Goal: Task Accomplishment & Management: Use online tool/utility

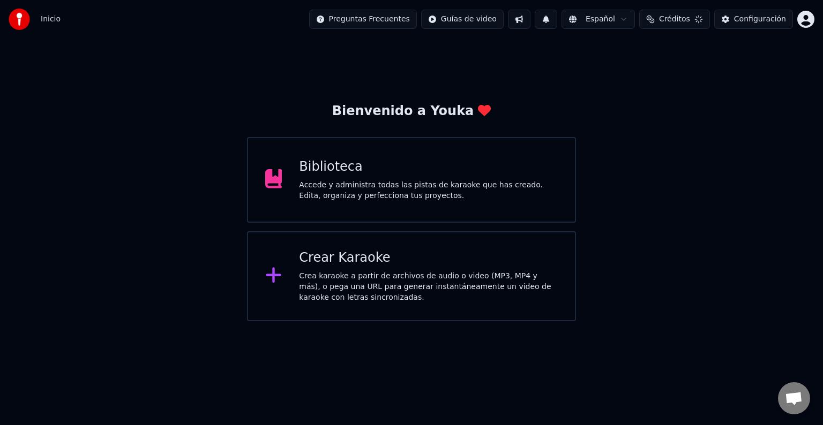
scroll to position [530, 0]
click at [362, 265] on div "Crear Karaoke" at bounding box center [428, 258] width 259 height 17
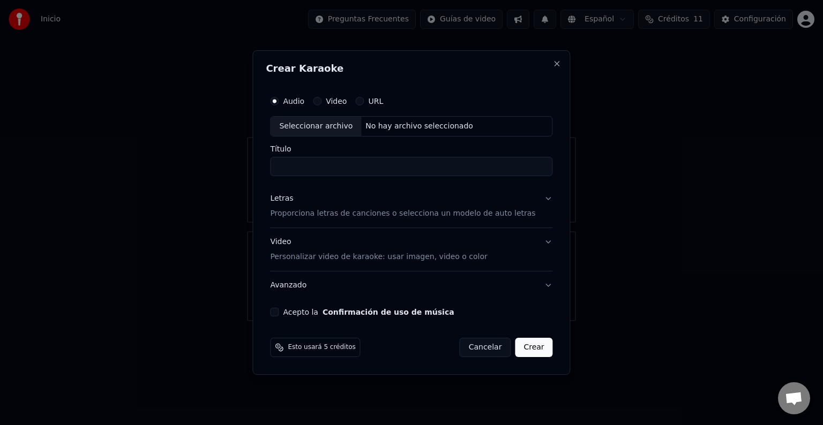
click at [325, 126] on div "Seleccionar archivo" at bounding box center [316, 126] width 91 height 19
click at [287, 164] on input "**********" at bounding box center [411, 166] width 282 height 19
type input "**********"
click at [514, 216] on p "Proporciona letras de canciones o selecciona un modelo de auto letras" at bounding box center [402, 213] width 265 height 11
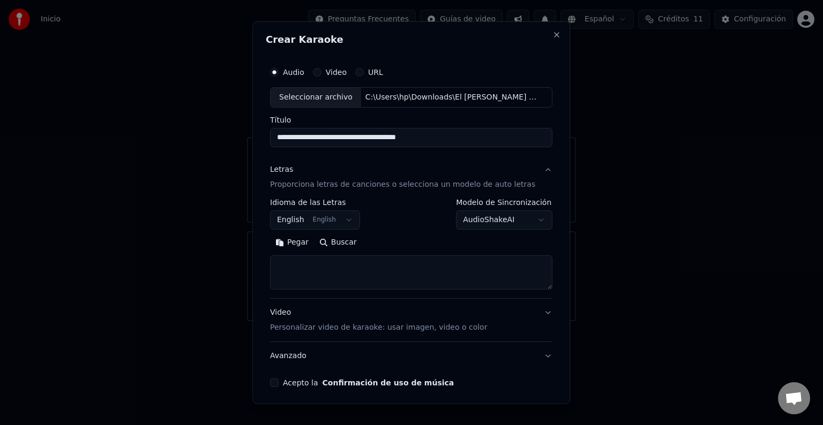
click at [399, 271] on textarea at bounding box center [411, 273] width 282 height 34
paste textarea "**********"
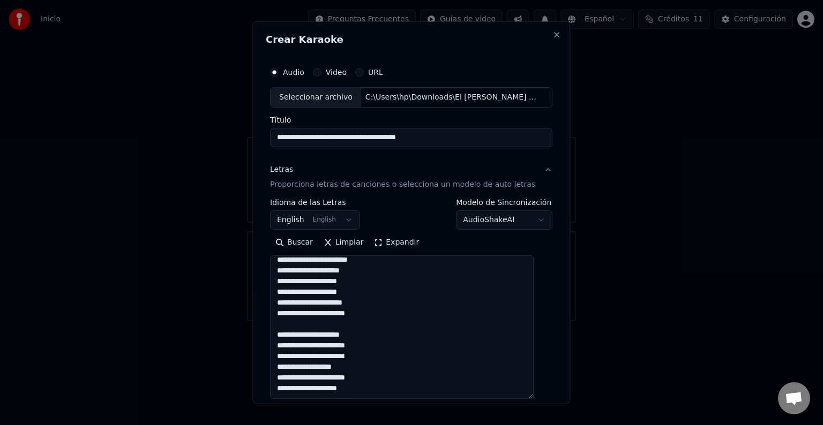
scroll to position [331, 0]
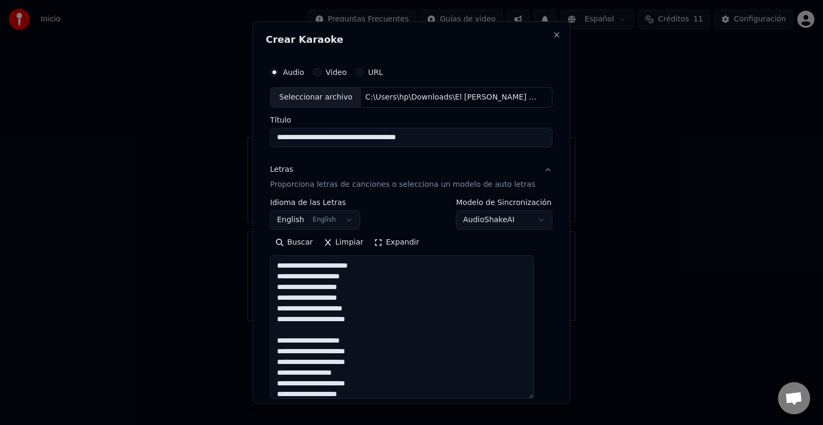
drag, startPoint x: 536, startPoint y: 283, endPoint x: 609, endPoint y: 397, distance: 136.1
click at [609, 321] on body "Inicio Preguntas Frecuentes Guías de video Español Créditos 11 Configuración Bi…" at bounding box center [411, 160] width 823 height 321
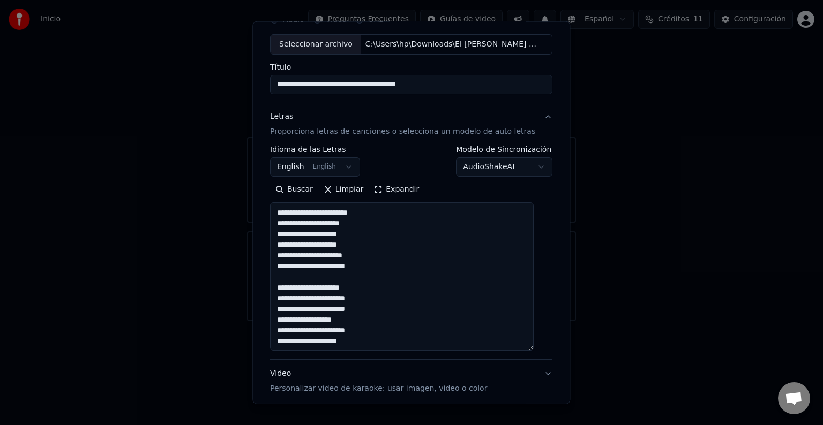
scroll to position [0, 0]
click at [282, 212] on textarea "**********" at bounding box center [402, 276] width 264 height 148
click at [337, 223] on textarea "**********" at bounding box center [402, 276] width 264 height 148
click at [295, 222] on textarea "**********" at bounding box center [402, 276] width 264 height 148
click at [349, 213] on textarea "**********" at bounding box center [402, 276] width 264 height 148
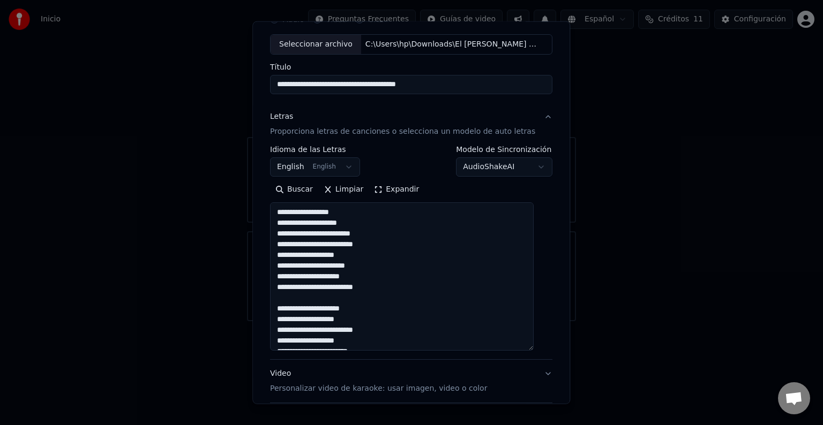
click at [361, 221] on textarea "**********" at bounding box center [402, 276] width 264 height 148
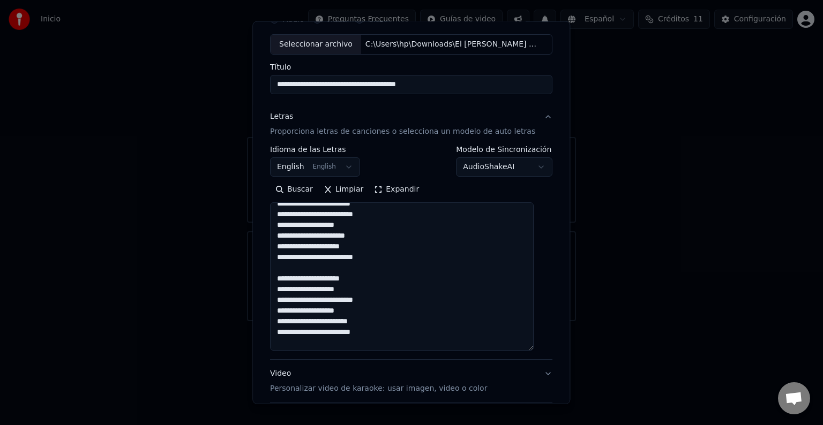
scroll to position [46, 0]
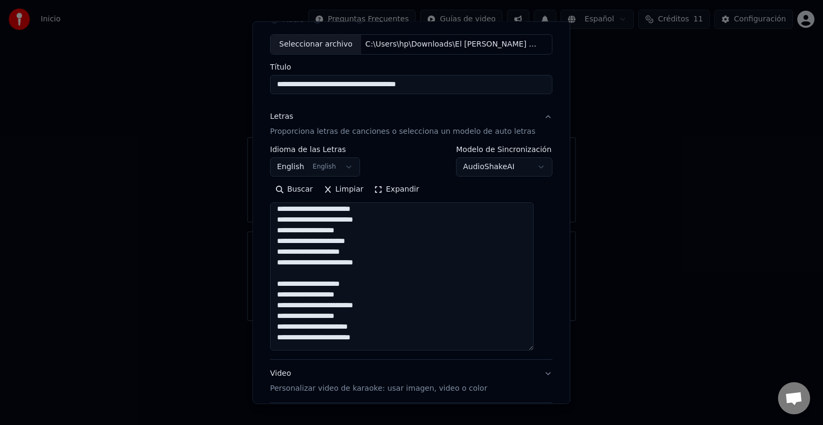
click at [344, 230] on textarea "**********" at bounding box center [402, 276] width 264 height 148
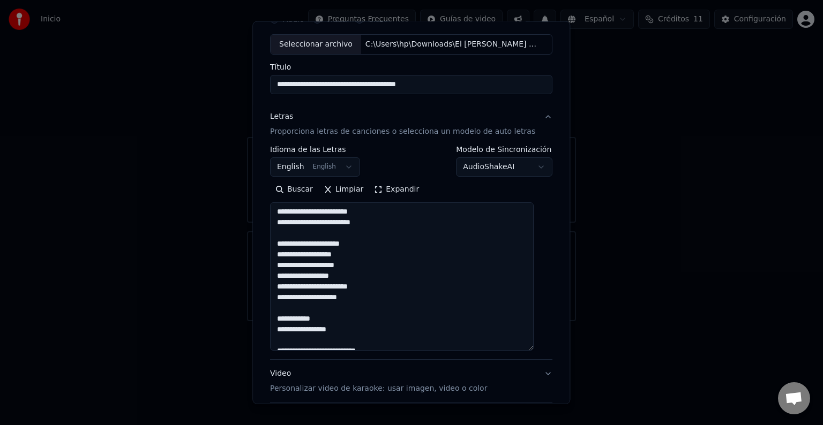
scroll to position [165, 0]
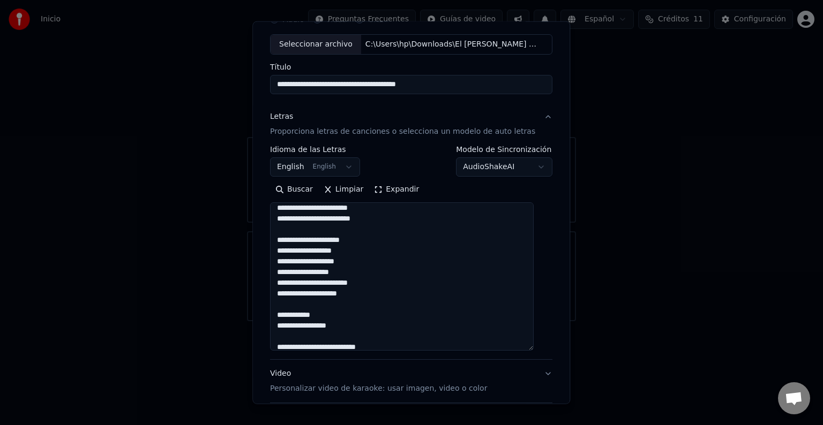
click at [366, 211] on textarea "**********" at bounding box center [402, 276] width 264 height 148
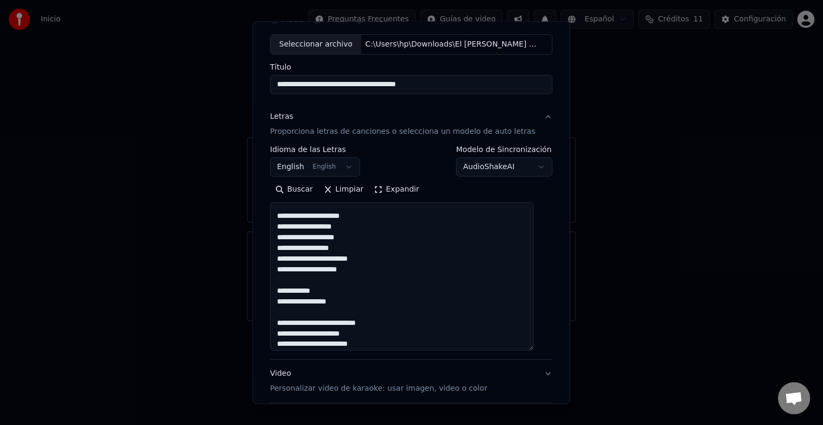
scroll to position [193, 0]
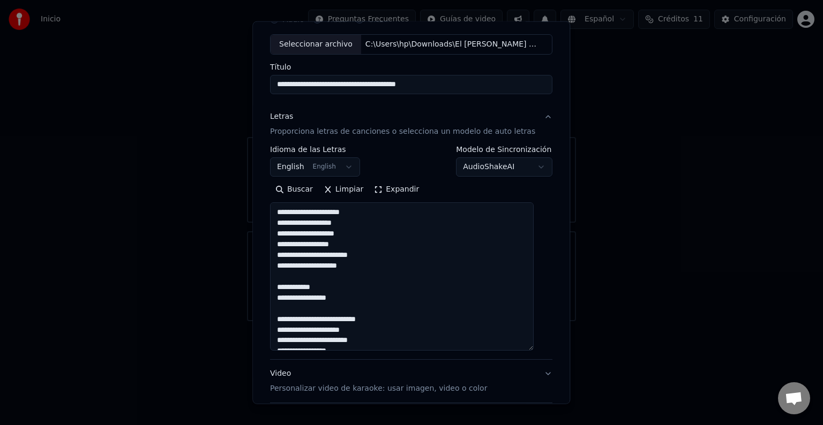
click at [356, 269] on textarea "**********" at bounding box center [402, 276] width 264 height 148
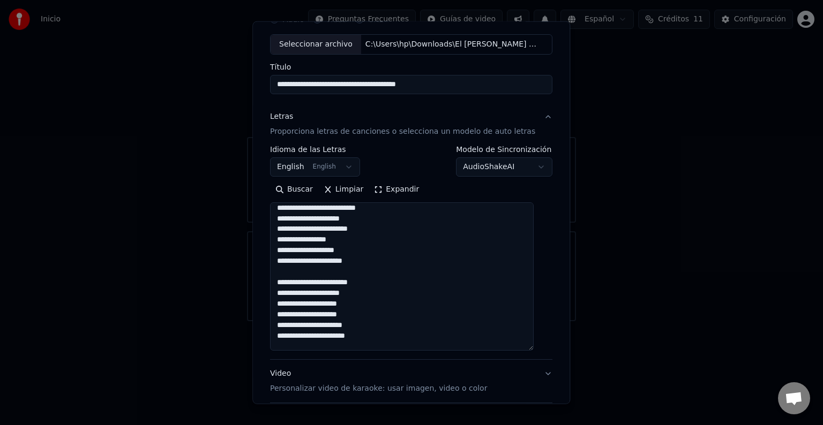
scroll to position [306, 0]
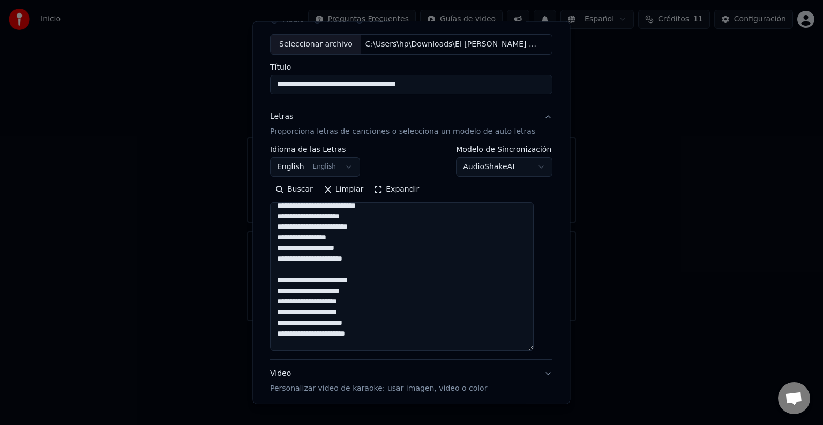
click at [352, 225] on textarea "**********" at bounding box center [402, 276] width 264 height 148
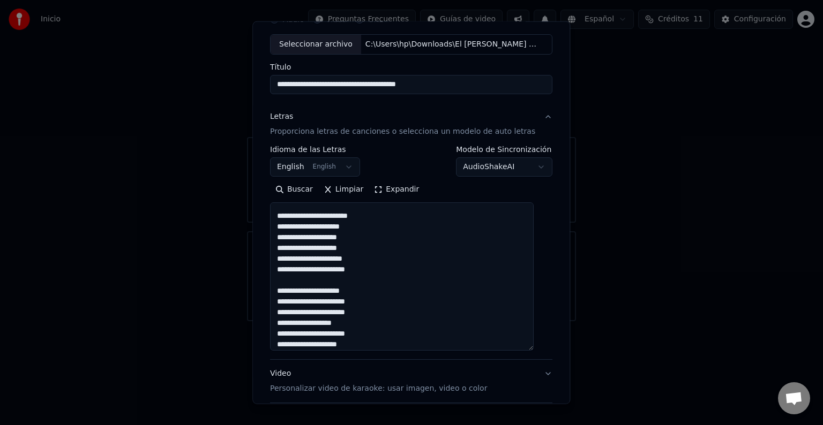
scroll to position [375, 0]
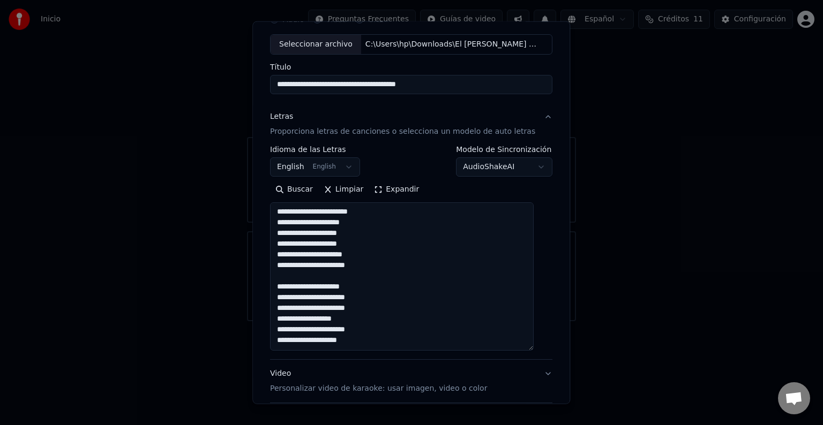
click at [360, 242] on textarea "**********" at bounding box center [402, 276] width 264 height 148
click at [371, 266] on textarea "**********" at bounding box center [402, 276] width 264 height 148
click at [329, 309] on textarea "**********" at bounding box center [402, 276] width 264 height 148
type textarea "**********"
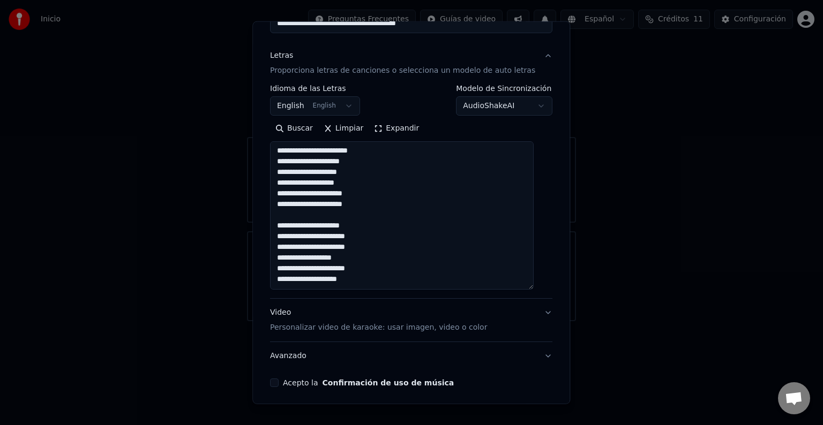
scroll to position [117, 0]
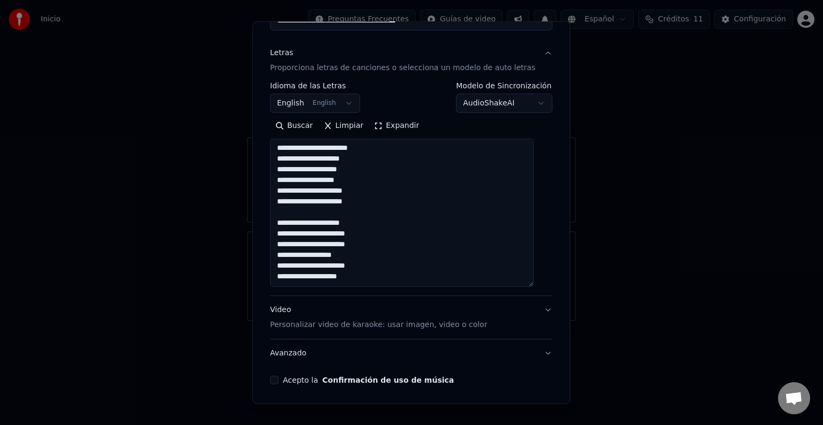
click at [455, 325] on p "Personalizar video de karaoke: usar imagen, video o color" at bounding box center [378, 325] width 217 height 11
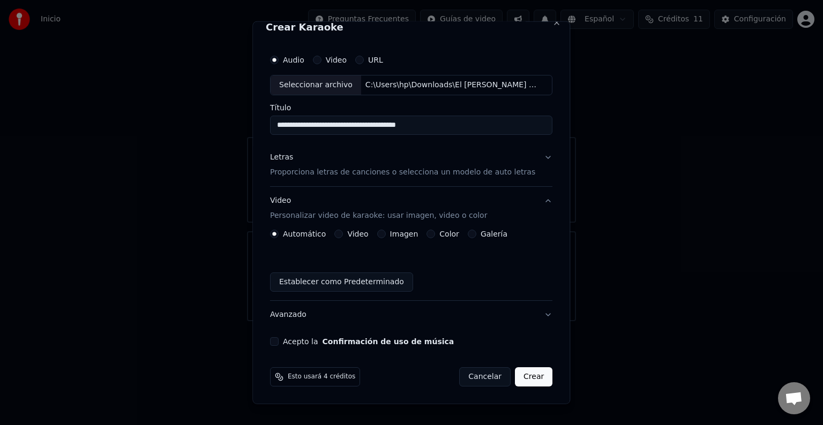
scroll to position [12, 0]
click at [469, 233] on button "Galería" at bounding box center [472, 234] width 9 height 9
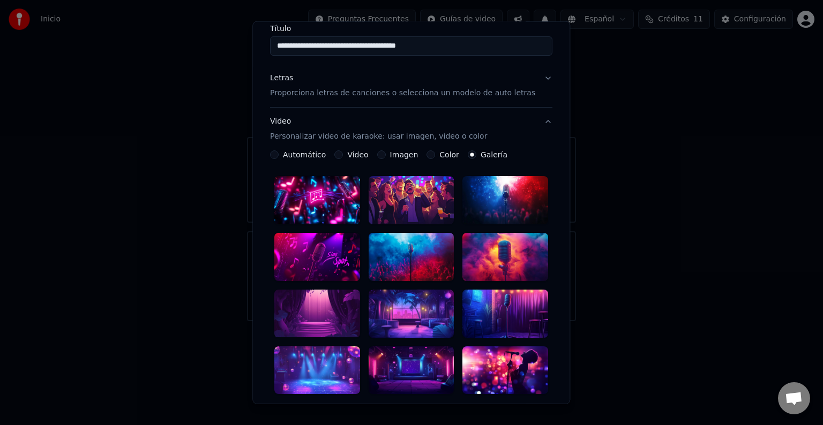
scroll to position [92, 0]
click at [409, 201] on div at bounding box center [412, 200] width 86 height 48
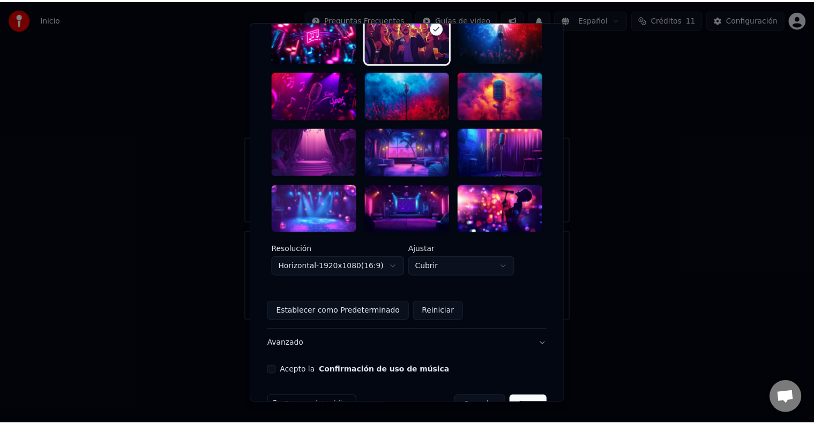
scroll to position [268, 0]
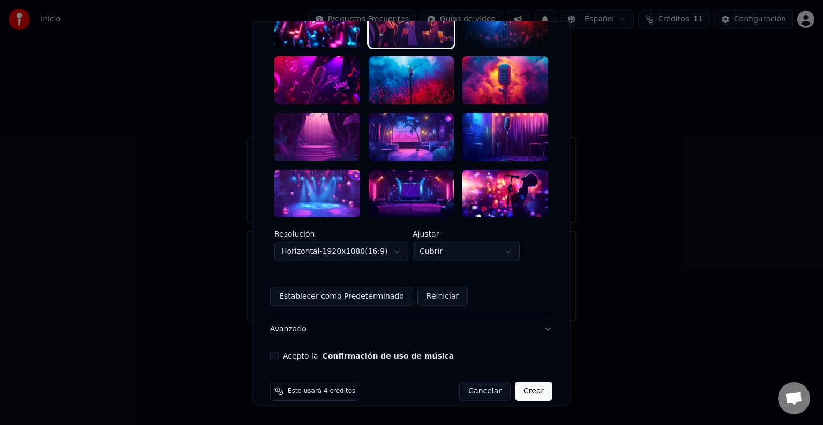
click at [279, 352] on button "Acepto la Confirmación de uso de música" at bounding box center [274, 356] width 9 height 9
click at [522, 382] on button "Crear" at bounding box center [533, 391] width 37 height 19
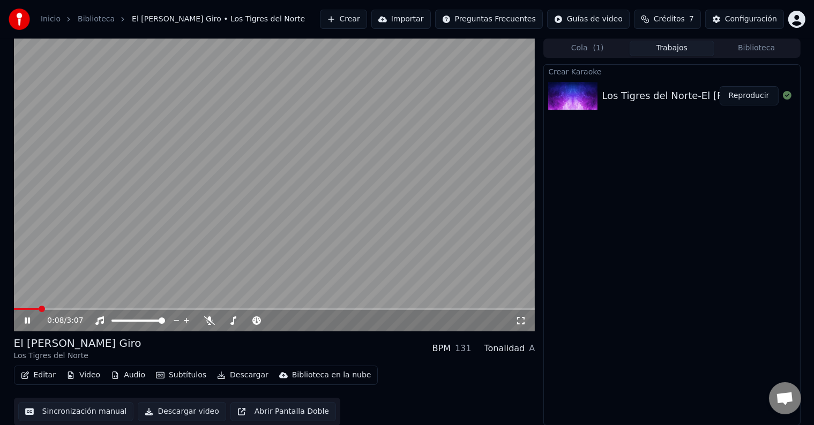
click at [30, 320] on icon at bounding box center [34, 321] width 25 height 9
click at [212, 320] on icon at bounding box center [209, 321] width 11 height 9
click at [14, 306] on span at bounding box center [17, 309] width 6 height 6
click at [27, 319] on icon at bounding box center [27, 320] width 6 height 7
click at [358, 306] on video at bounding box center [274, 185] width 521 height 293
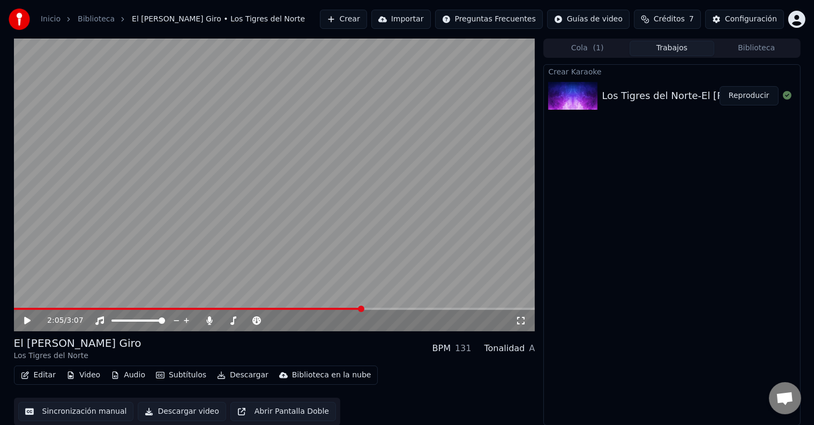
click at [363, 310] on span at bounding box center [274, 309] width 521 height 2
click at [406, 216] on video at bounding box center [274, 185] width 521 height 293
click at [396, 310] on span at bounding box center [274, 309] width 521 height 2
click at [455, 309] on span at bounding box center [274, 309] width 521 height 2
click at [29, 320] on icon at bounding box center [27, 321] width 5 height 6
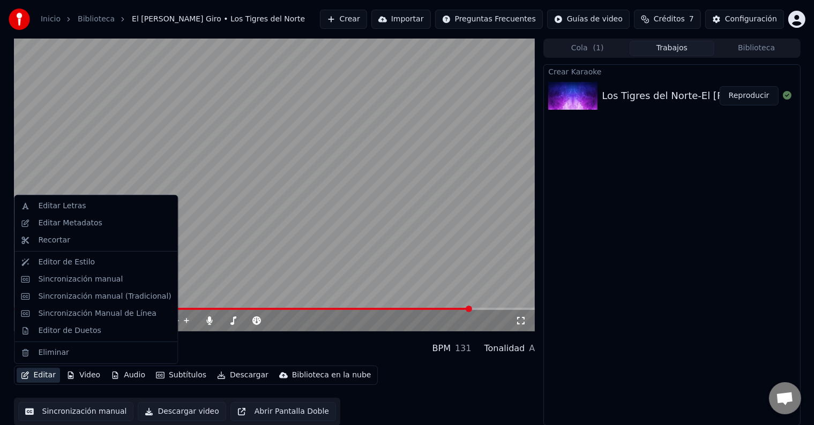
click at [50, 378] on button "Editar" at bounding box center [38, 375] width 43 height 15
click at [88, 280] on div "Sincronización manual" at bounding box center [80, 279] width 85 height 11
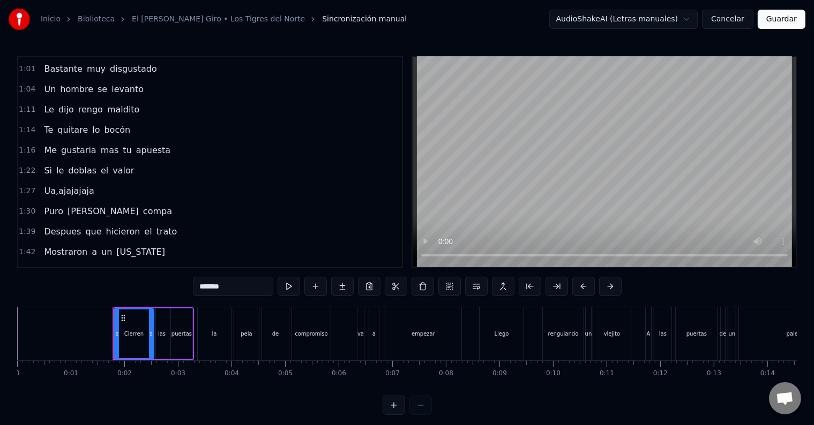
scroll to position [312, 0]
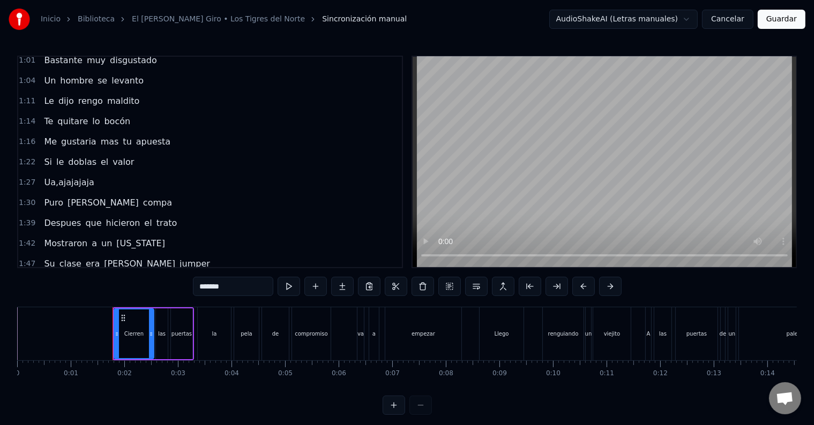
click at [71, 176] on span "Ua,ajajajaja" at bounding box center [69, 182] width 52 height 12
type input "**********"
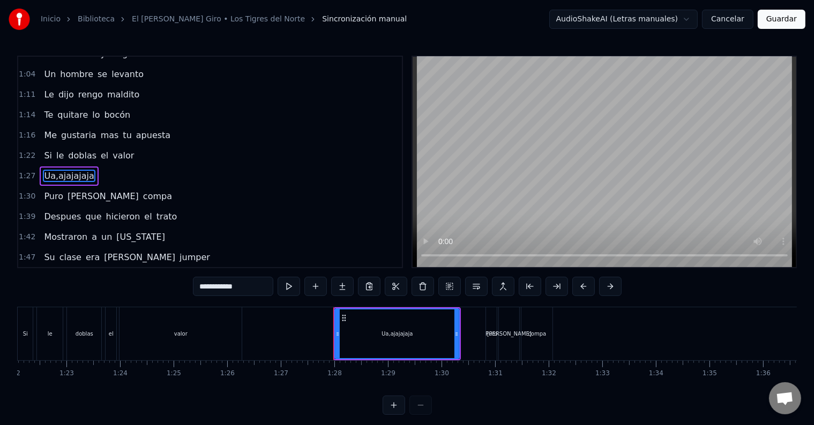
scroll to position [0, 4659]
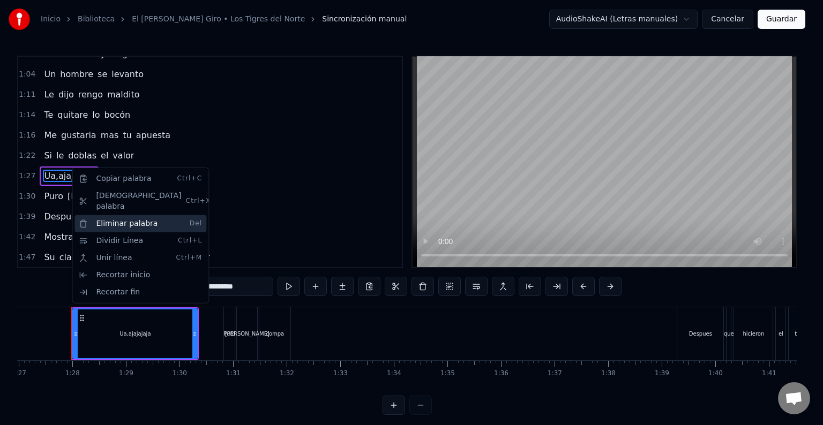
click at [117, 215] on div "Eliminar palabra Del" at bounding box center [140, 223] width 132 height 17
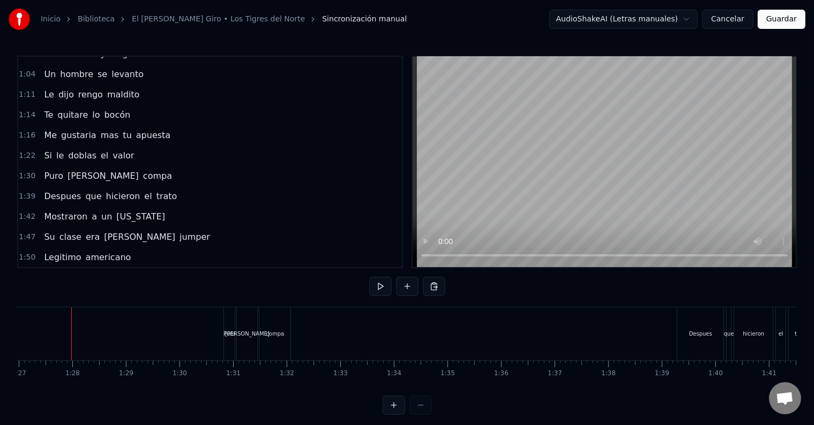
click at [142, 170] on span "compa" at bounding box center [157, 176] width 31 height 12
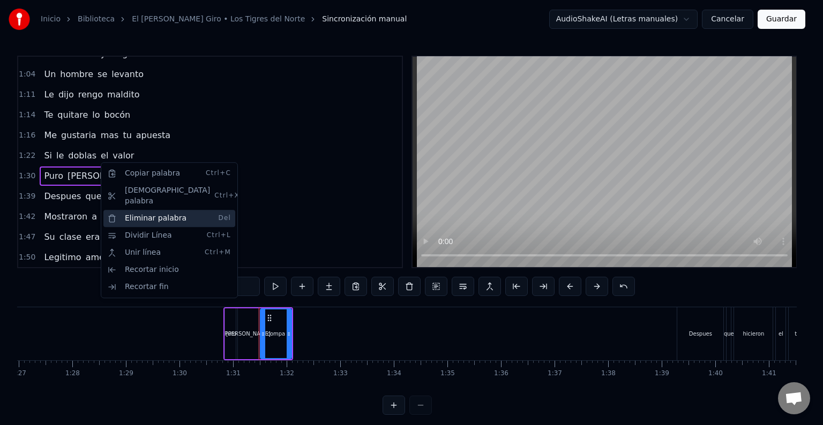
click at [132, 210] on div "Eliminar palabra Del" at bounding box center [169, 218] width 132 height 17
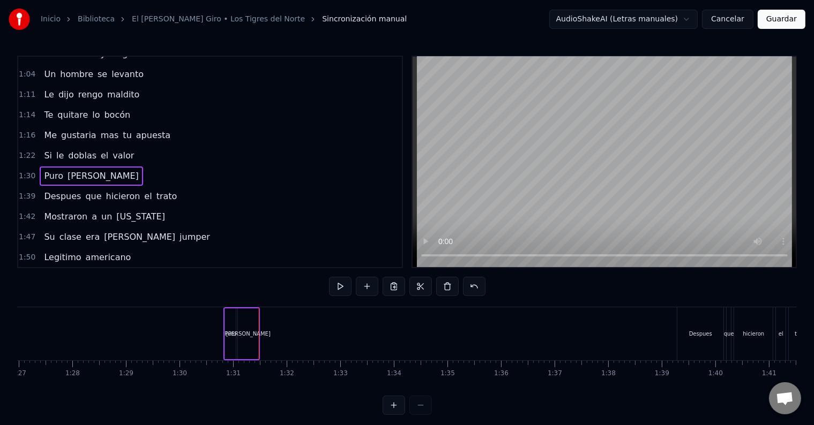
click at [79, 170] on span "[PERSON_NAME]" at bounding box center [102, 176] width 73 height 12
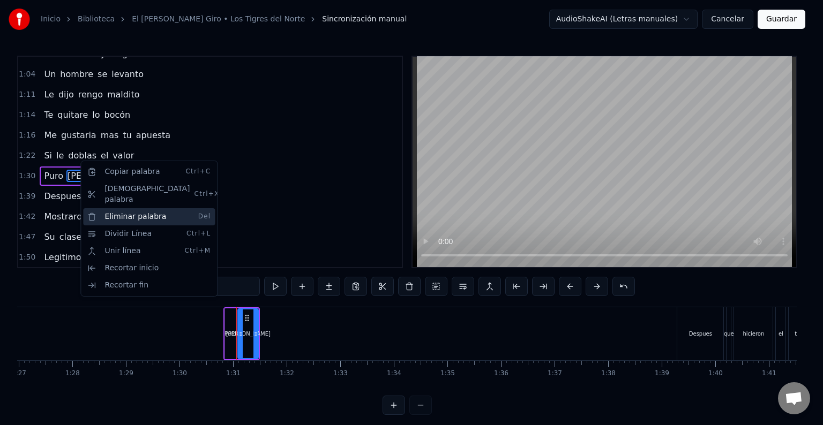
click at [111, 208] on div "Eliminar palabra Del" at bounding box center [149, 216] width 132 height 17
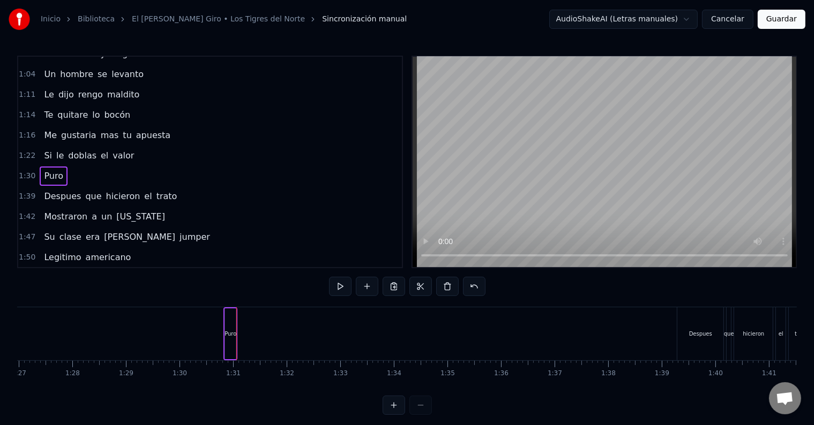
click at [54, 170] on span "Puro" at bounding box center [53, 176] width 21 height 12
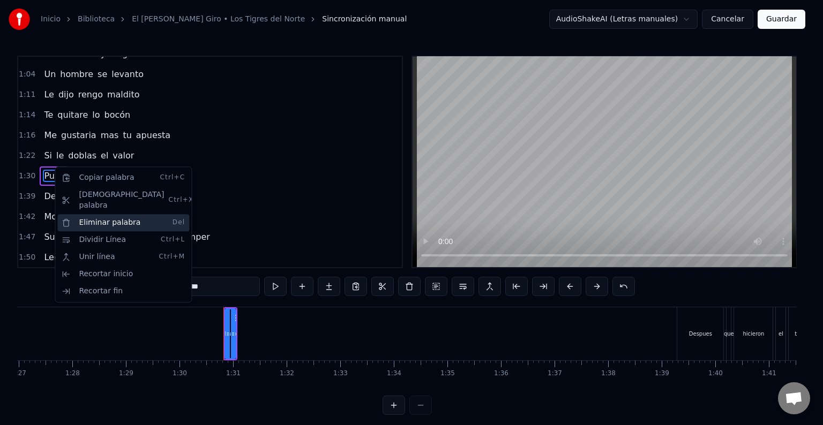
click at [81, 214] on div "Eliminar palabra Del" at bounding box center [123, 222] width 132 height 17
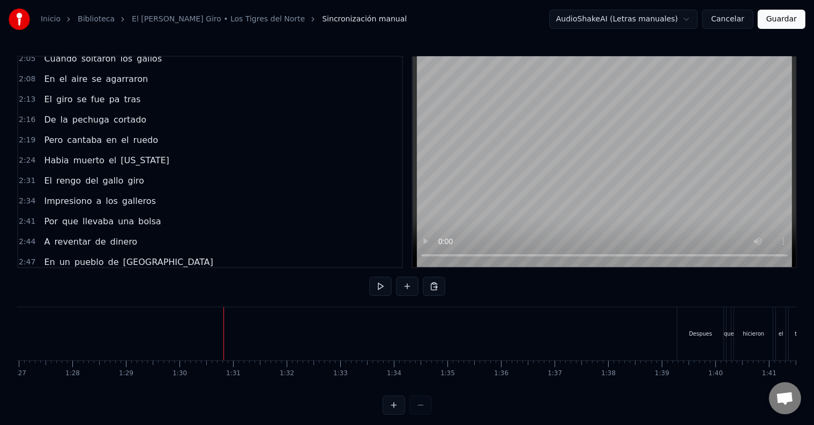
scroll to position [0, 0]
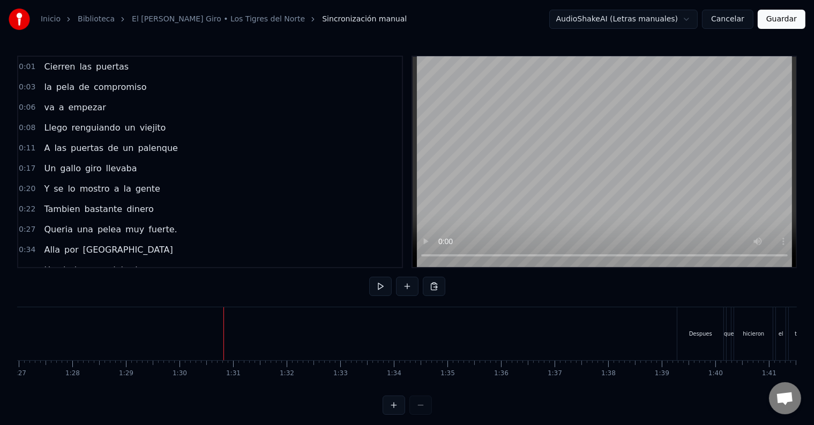
click at [95, 64] on span "puertas" at bounding box center [112, 67] width 35 height 12
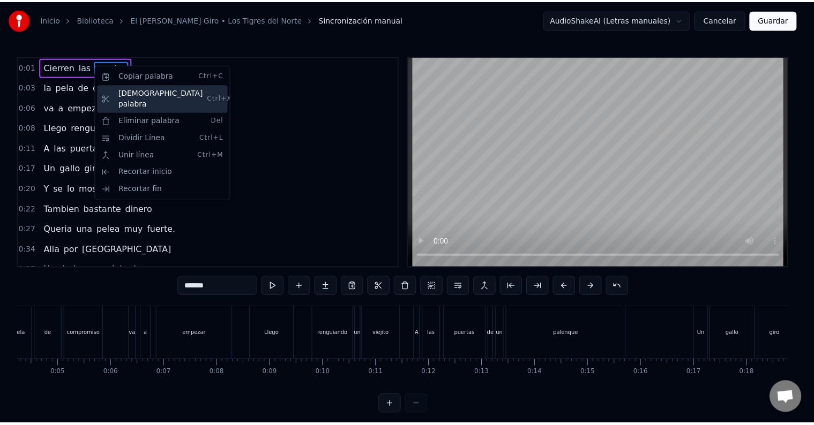
scroll to position [0, 99]
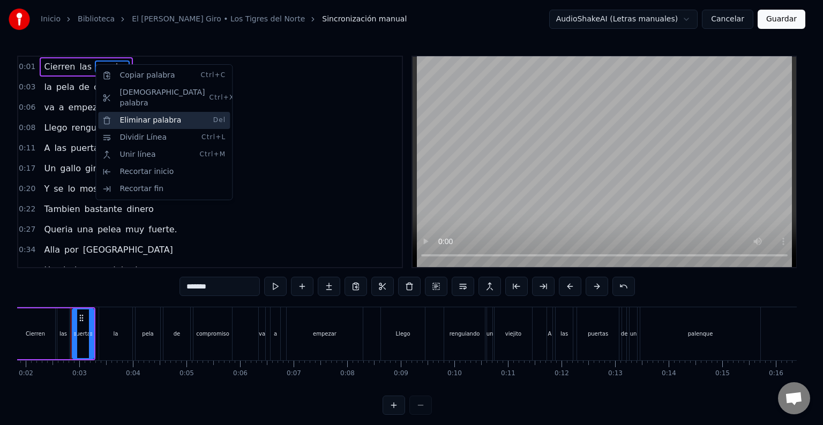
click at [131, 112] on div "Eliminar palabra Del" at bounding box center [164, 120] width 132 height 17
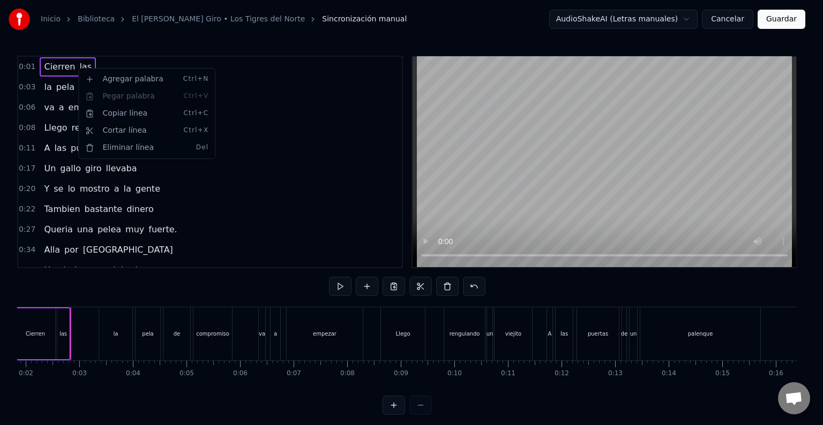
click at [63, 69] on html "Inicio Biblioteca El [PERSON_NAME] Giro • Los Tigres del Norte Sincronización m…" at bounding box center [411, 216] width 823 height 432
click at [235, 112] on html "Inicio Biblioteca El [PERSON_NAME] Giro • Los Tigres del Norte Sincronización m…" at bounding box center [411, 216] width 823 height 432
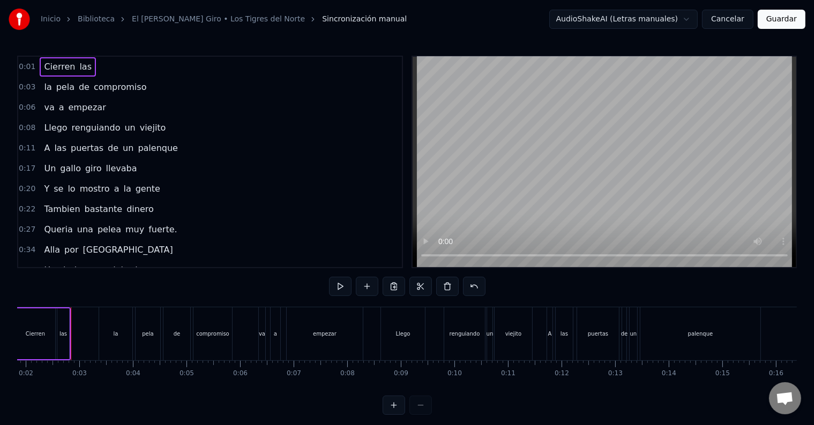
click at [78, 69] on span "las" at bounding box center [85, 67] width 14 height 12
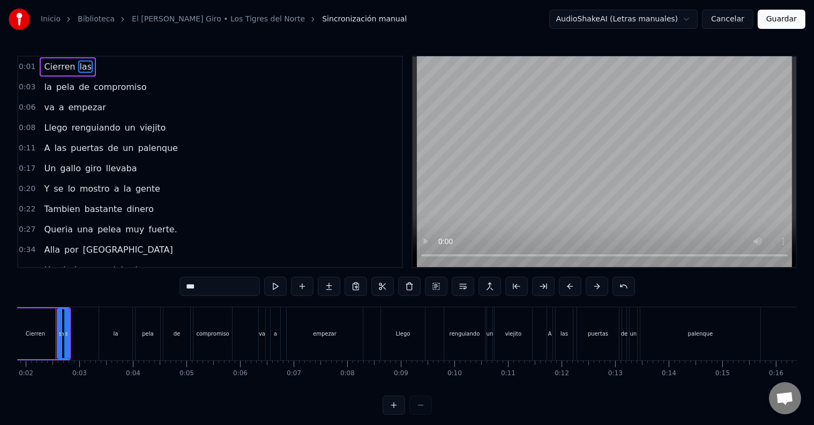
scroll to position [0, 84]
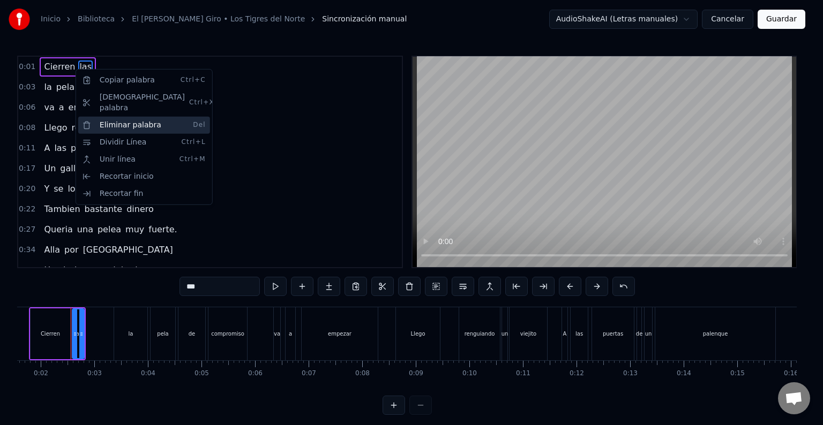
click at [106, 117] on div "Eliminar palabra Del" at bounding box center [144, 125] width 132 height 17
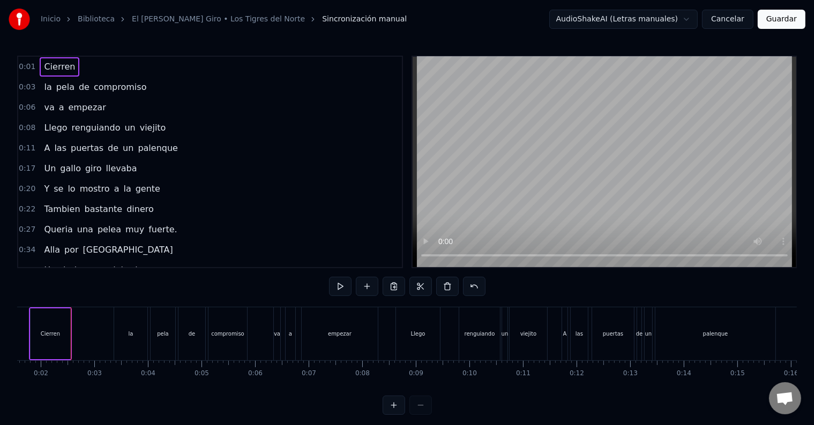
click at [54, 67] on span "Cierren" at bounding box center [59, 67] width 33 height 12
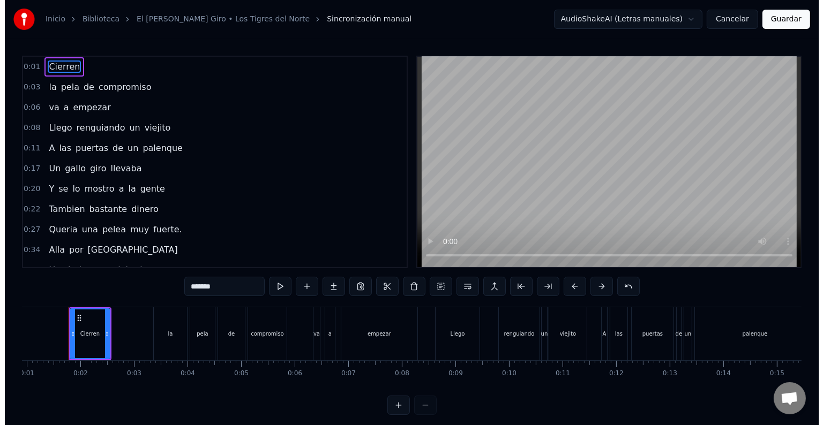
scroll to position [0, 41]
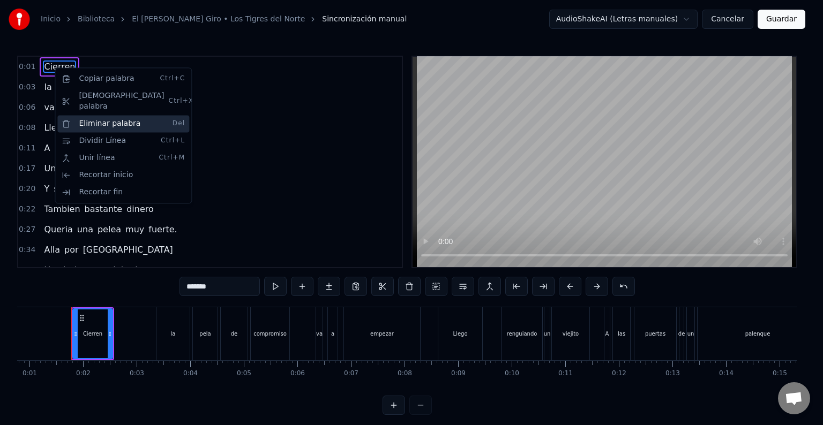
click at [89, 115] on div "Eliminar palabra Del" at bounding box center [123, 123] width 132 height 17
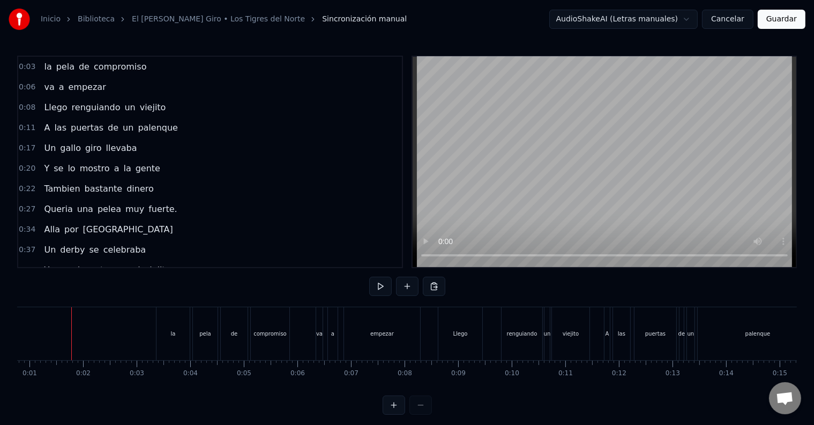
click at [771, 18] on button "Guardar" at bounding box center [781, 19] width 48 height 19
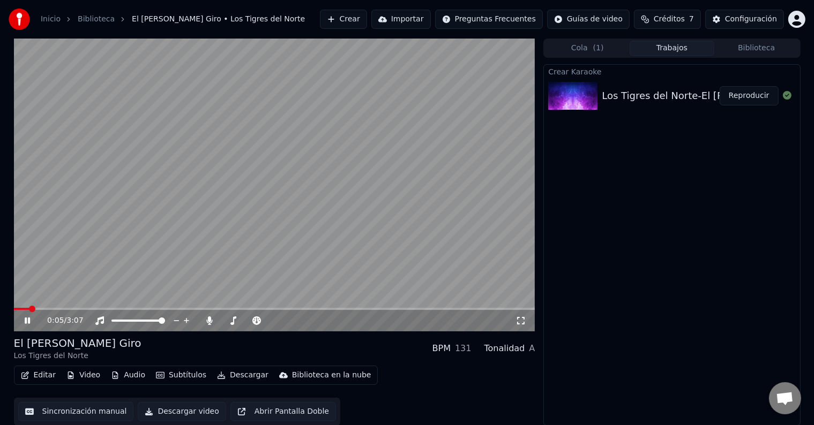
click at [28, 322] on icon at bounding box center [27, 321] width 5 height 6
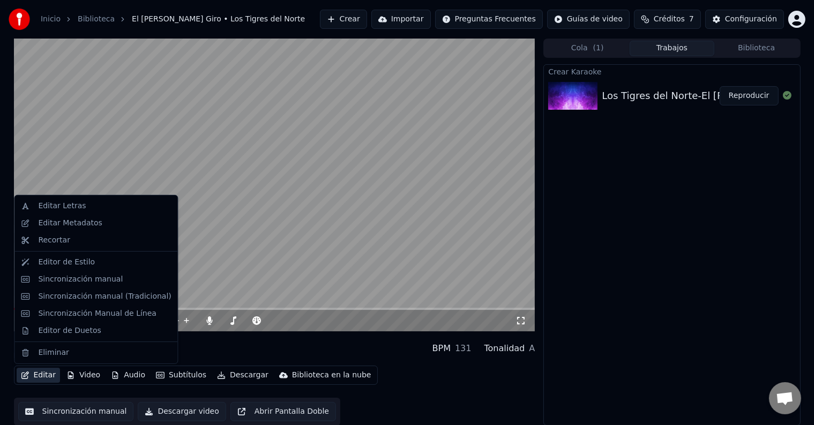
click at [44, 373] on button "Editar" at bounding box center [38, 375] width 43 height 15
click at [78, 279] on div "Sincronización manual" at bounding box center [80, 279] width 85 height 11
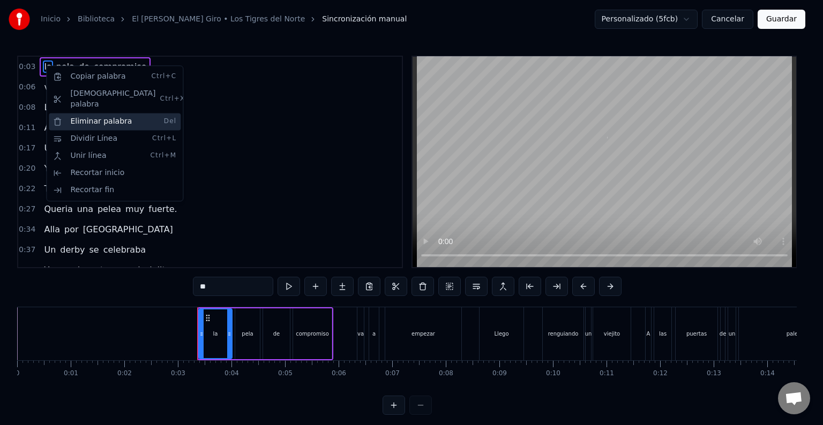
click at [93, 113] on div "Eliminar palabra Del" at bounding box center [115, 121] width 132 height 17
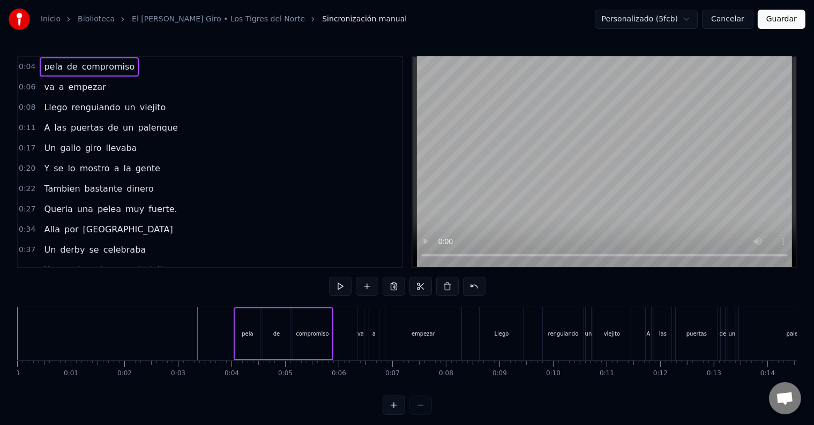
click at [89, 67] on span "compromiso" at bounding box center [108, 67] width 55 height 12
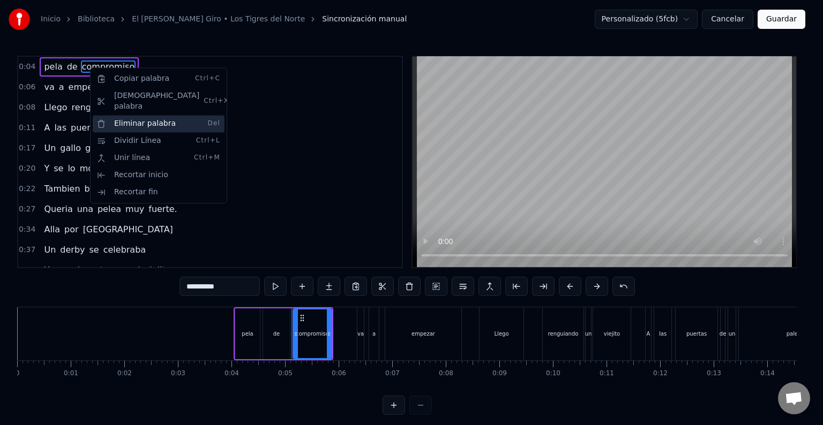
click at [121, 115] on div "Eliminar palabra Del" at bounding box center [159, 123] width 132 height 17
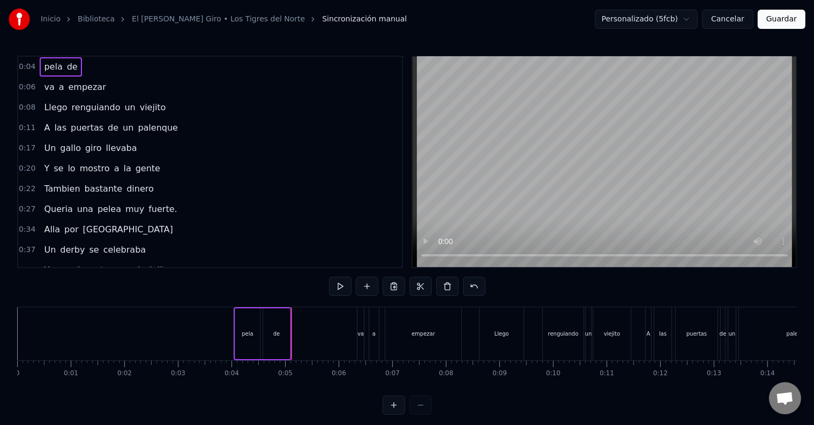
click at [66, 67] on span "de" at bounding box center [72, 67] width 13 height 12
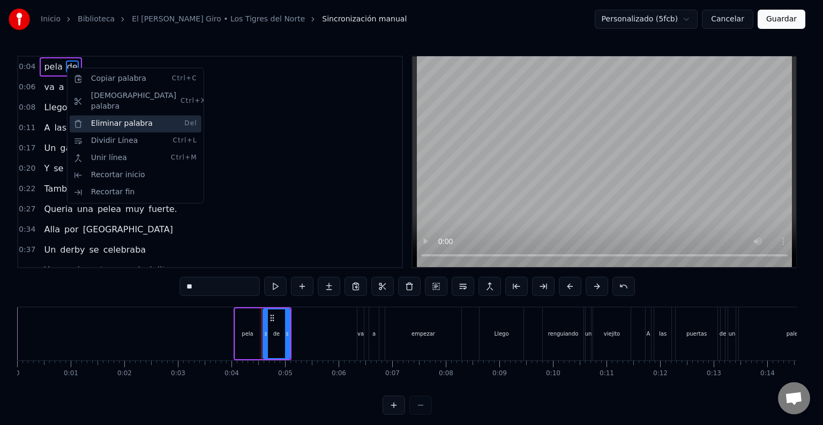
click at [101, 117] on div "Eliminar palabra Del" at bounding box center [136, 123] width 132 height 17
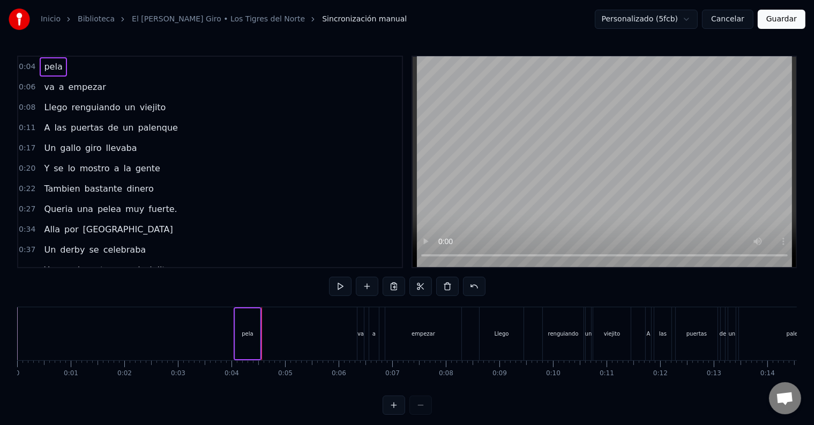
click at [49, 66] on span "pela" at bounding box center [53, 67] width 20 height 12
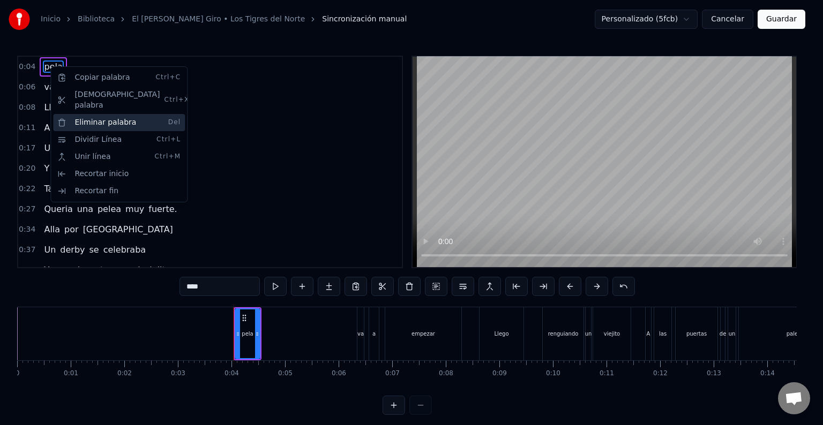
click at [81, 114] on div "Eliminar palabra Del" at bounding box center [119, 122] width 132 height 17
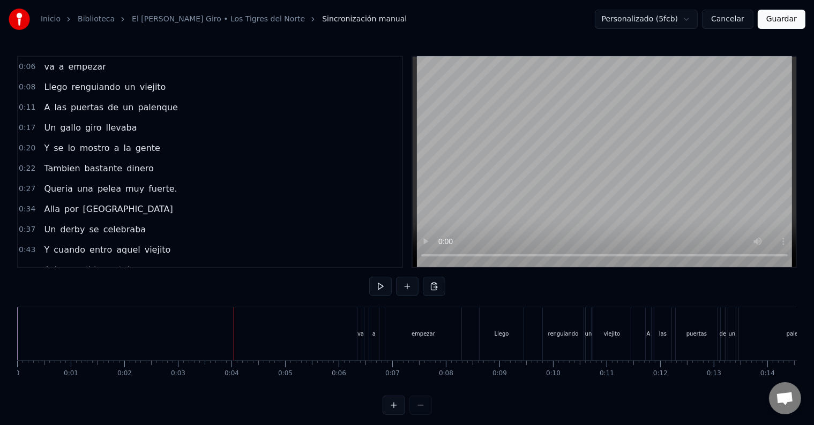
click at [49, 65] on span "va" at bounding box center [49, 67] width 12 height 12
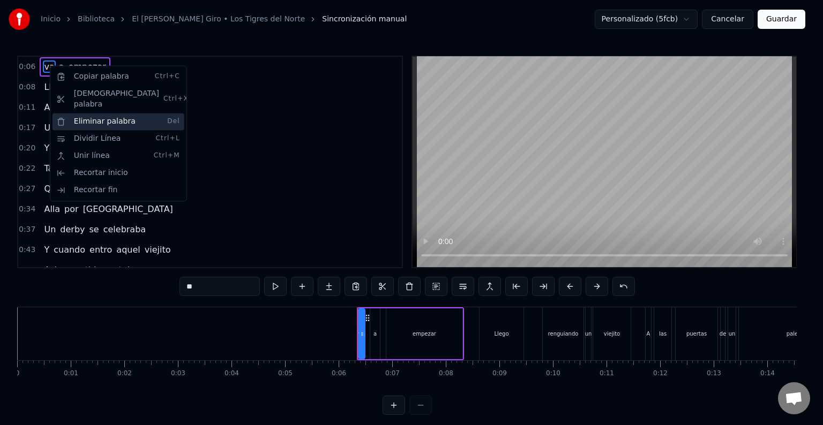
click at [87, 113] on div "Eliminar palabra Del" at bounding box center [118, 121] width 132 height 17
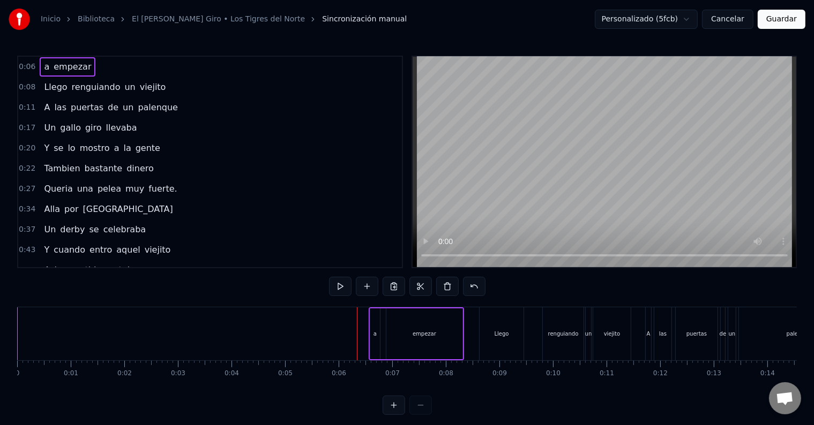
click at [66, 69] on span "empezar" at bounding box center [72, 67] width 40 height 12
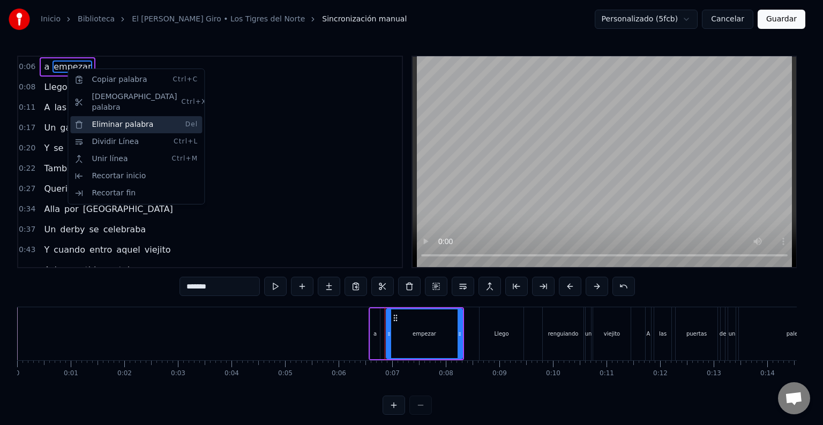
click at [91, 116] on div "Eliminar palabra Del" at bounding box center [136, 124] width 132 height 17
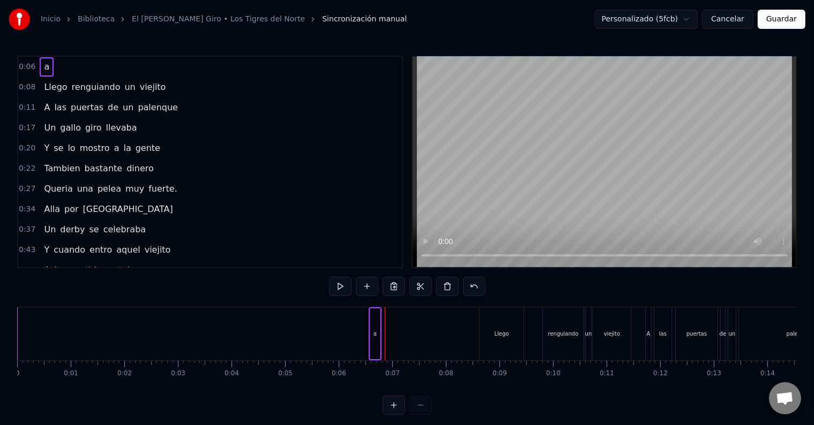
click at [44, 69] on span "a" at bounding box center [46, 67] width 7 height 12
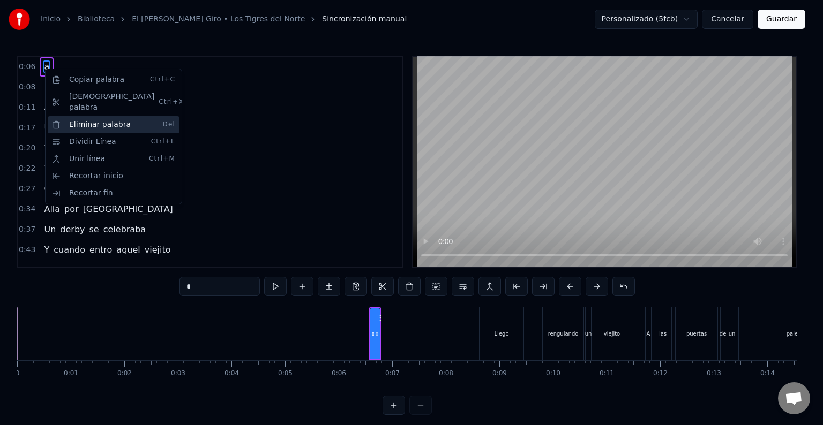
click at [86, 116] on div "Eliminar palabra Del" at bounding box center [114, 124] width 132 height 17
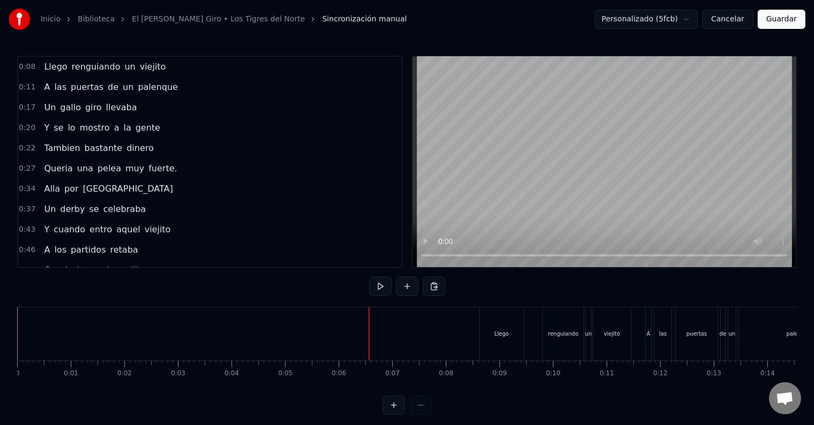
click at [776, 24] on button "Guardar" at bounding box center [781, 19] width 48 height 19
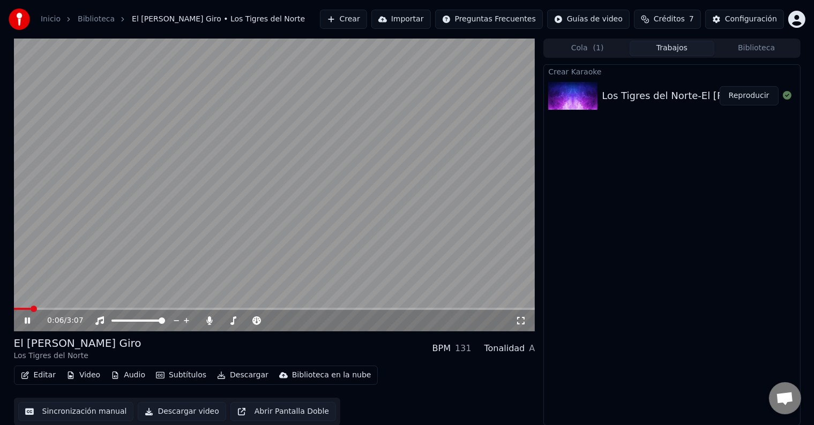
click at [27, 320] on icon at bounding box center [34, 321] width 25 height 9
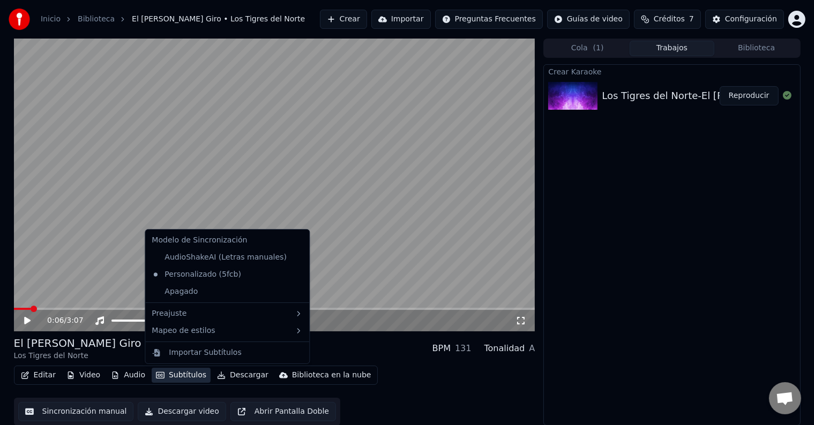
click at [171, 374] on button "Subtítulos" at bounding box center [181, 375] width 59 height 15
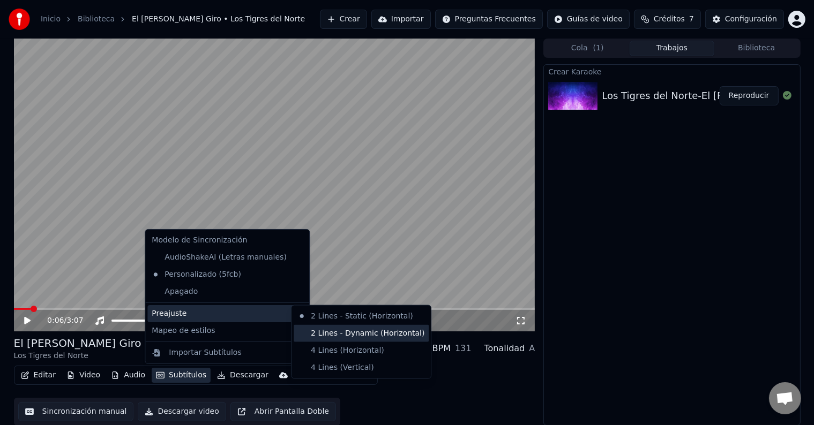
click at [331, 334] on div "2 Lines - Dynamic (Horizontal)" at bounding box center [361, 333] width 135 height 17
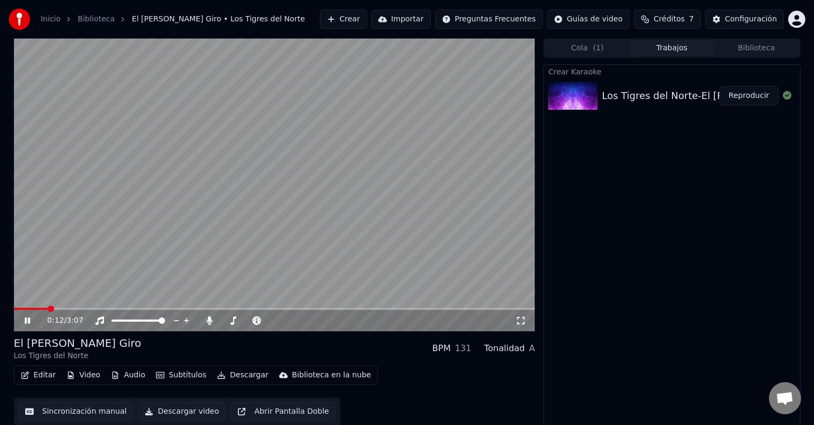
click at [29, 307] on video at bounding box center [274, 185] width 521 height 293
click at [25, 319] on icon at bounding box center [27, 320] width 6 height 7
click at [25, 319] on icon at bounding box center [27, 321] width 5 height 6
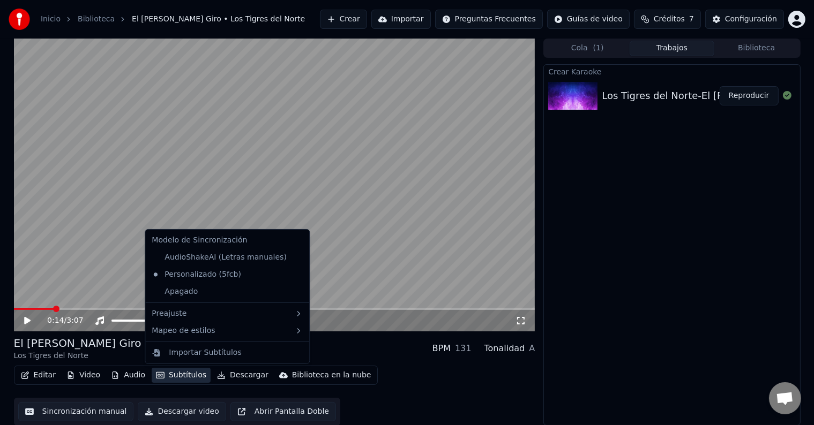
click at [162, 372] on button "Subtítulos" at bounding box center [181, 375] width 59 height 15
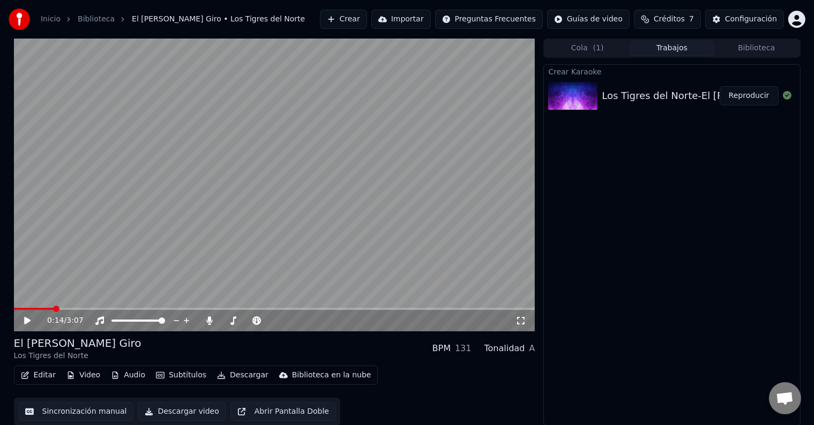
click at [212, 275] on video at bounding box center [274, 185] width 521 height 293
click at [28, 317] on icon at bounding box center [34, 321] width 25 height 9
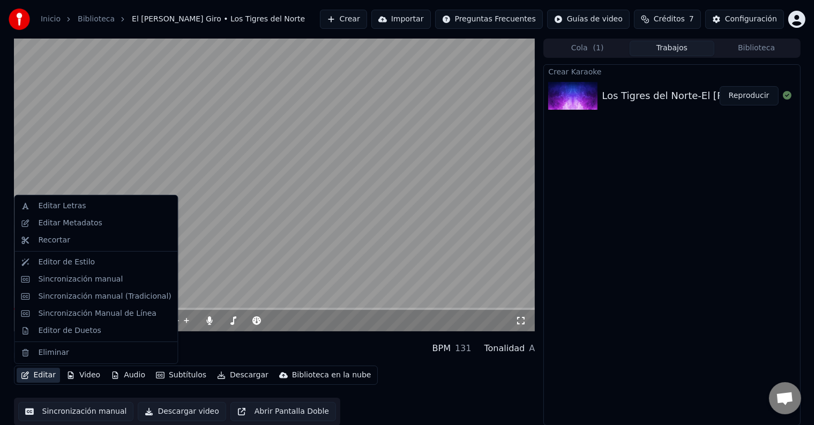
click at [44, 375] on button "Editar" at bounding box center [38, 375] width 43 height 15
click at [85, 259] on div "Editor de Estilo" at bounding box center [66, 262] width 57 height 11
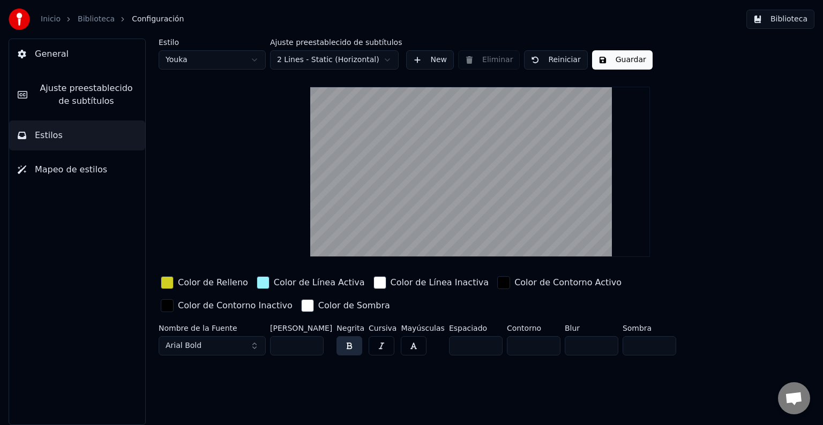
click at [74, 164] on span "Mapeo de estilos" at bounding box center [71, 169] width 72 height 13
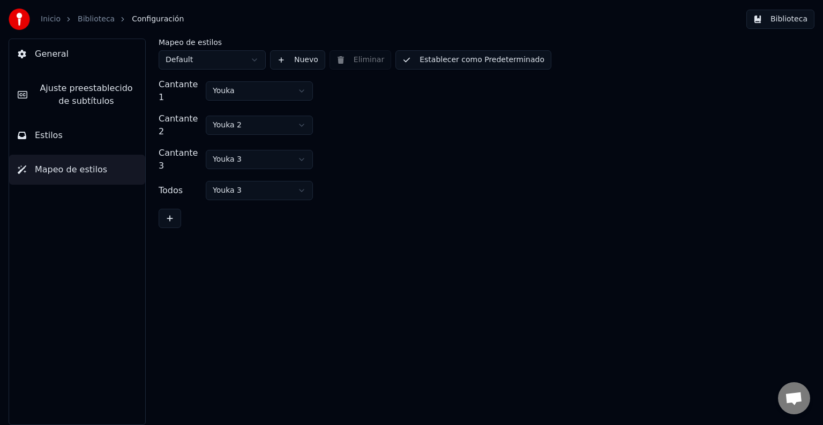
click at [70, 132] on button "Estilos" at bounding box center [77, 136] width 136 height 30
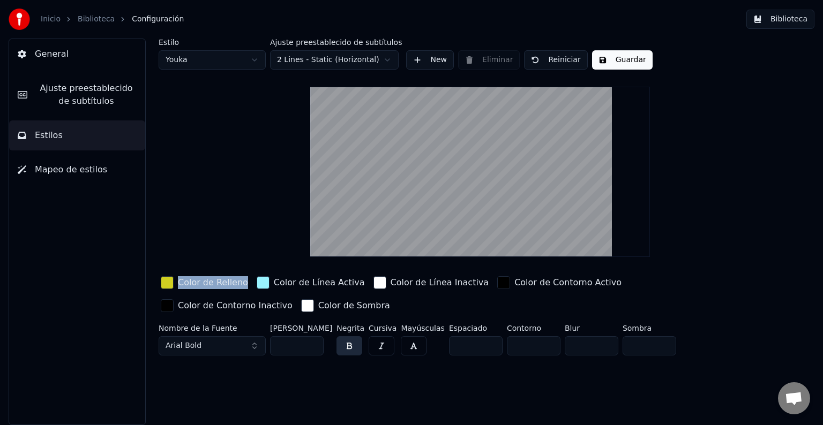
drag, startPoint x: 217, startPoint y: 193, endPoint x: 242, endPoint y: 273, distance: 84.0
click at [242, 273] on div "Estilo Youka Ajuste preestablecido de subtítulos 2 Lines - Static (Horizontal) …" at bounding box center [480, 199] width 643 height 321
click at [254, 347] on button "Arial Bold" at bounding box center [212, 345] width 107 height 19
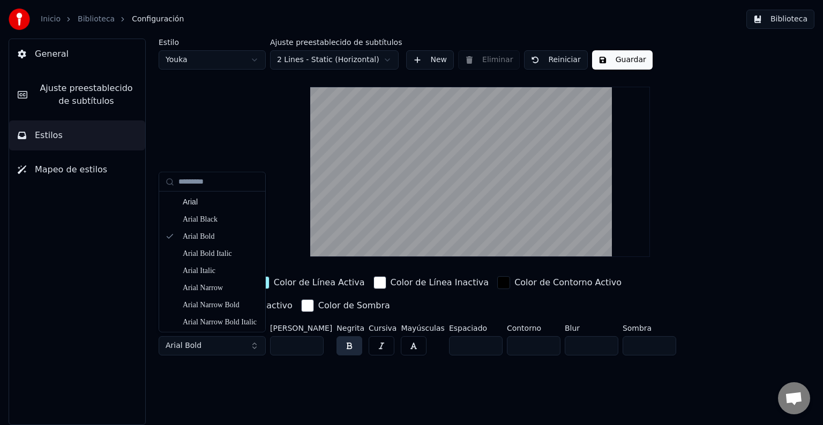
click at [207, 337] on button "Arial Bold" at bounding box center [212, 345] width 107 height 19
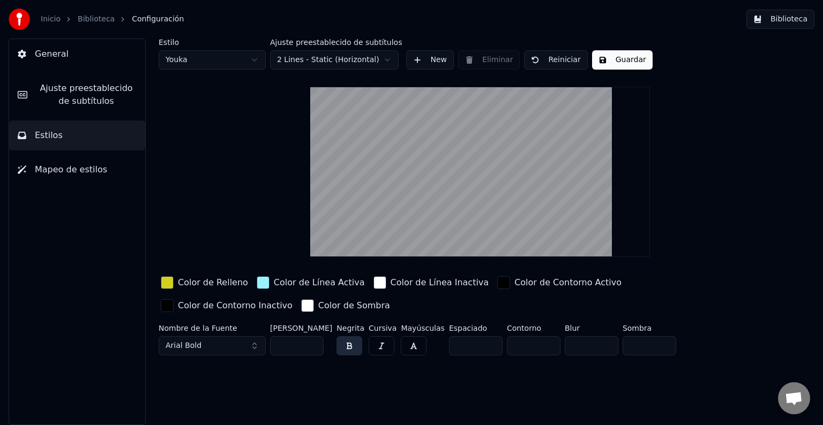
click at [207, 337] on button "Arial Bold" at bounding box center [212, 345] width 107 height 19
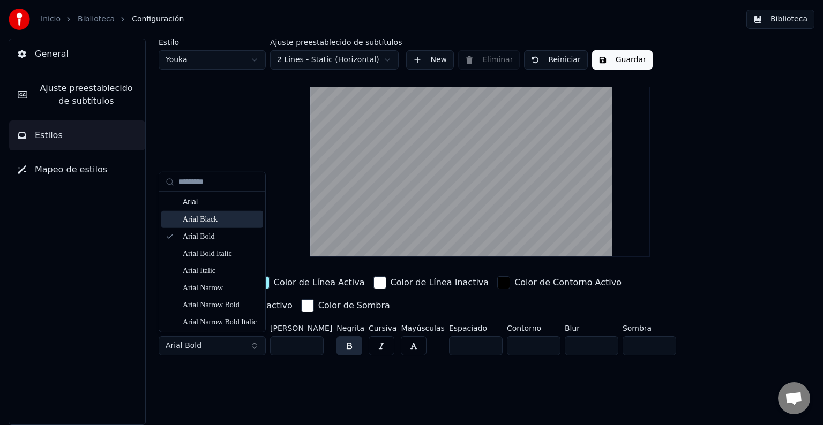
click at [207, 219] on div "Arial Black" at bounding box center [221, 219] width 76 height 11
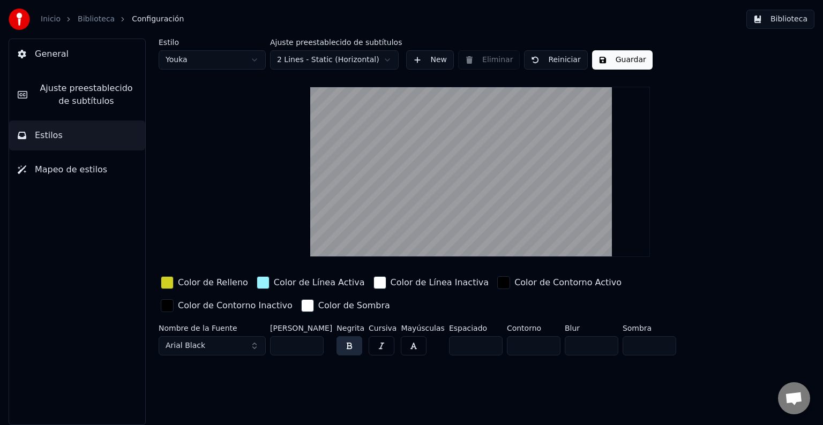
click at [348, 346] on button "button" at bounding box center [349, 345] width 26 height 19
click at [414, 61] on button "New" at bounding box center [430, 59] width 48 height 19
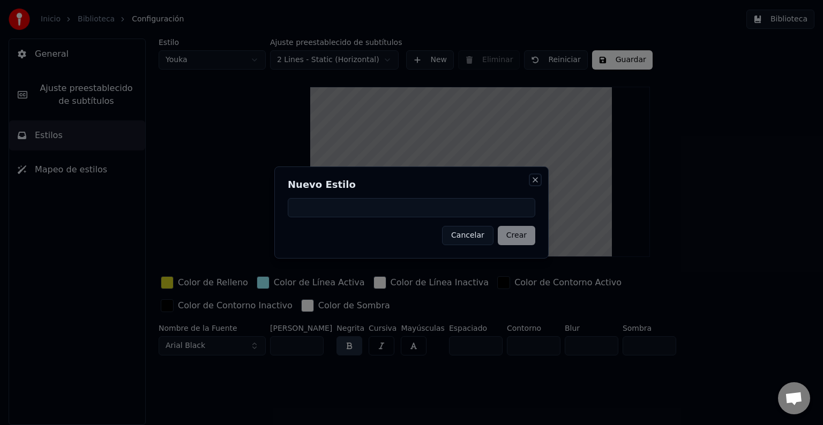
click at [534, 180] on button "Close" at bounding box center [535, 180] width 9 height 9
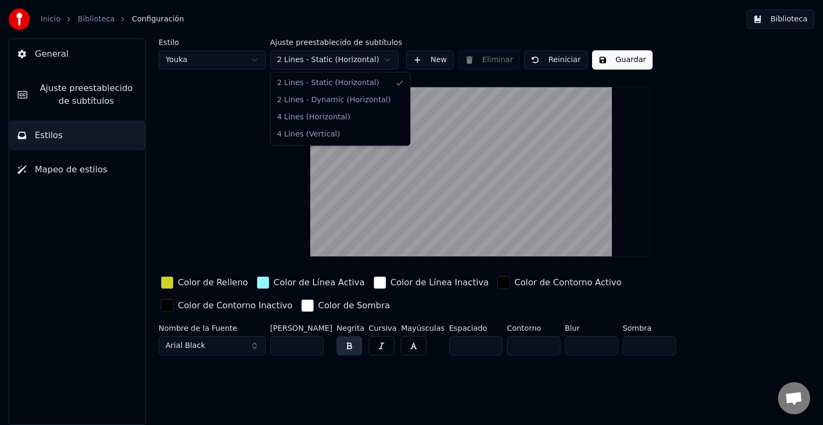
click at [386, 60] on html "Inicio Biblioteca Configuración Biblioteca General Ajuste preestablecido de sub…" at bounding box center [411, 212] width 823 height 425
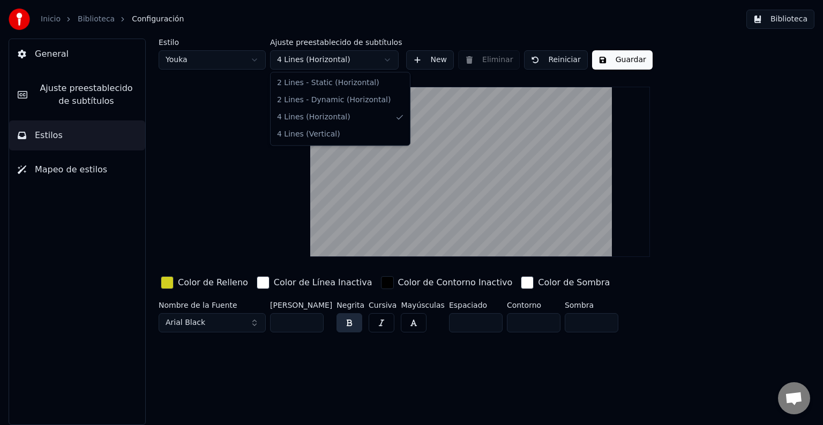
click at [381, 64] on html "Inicio Biblioteca Configuración Biblioteca General Ajuste preestablecido de sub…" at bounding box center [411, 212] width 823 height 425
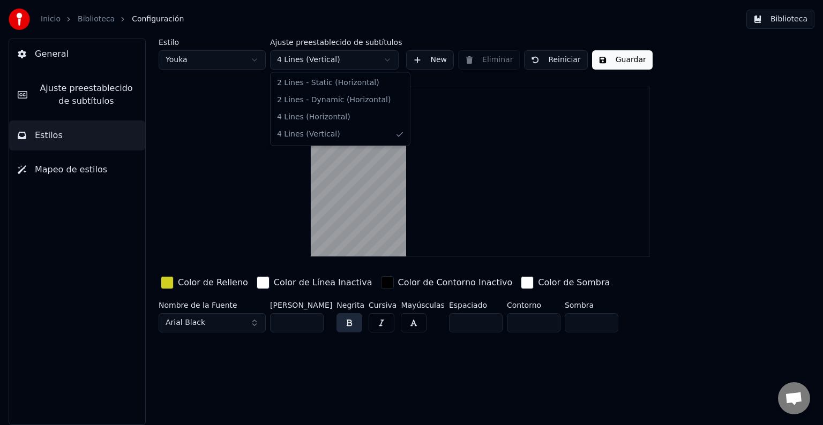
click at [384, 63] on html "Inicio Biblioteca Configuración Biblioteca General Ajuste preestablecido de sub…" at bounding box center [411, 212] width 823 height 425
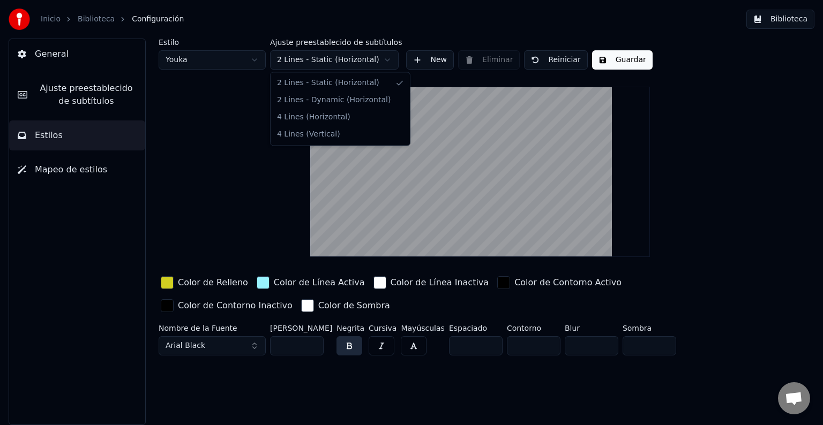
click at [383, 62] on html "Inicio Biblioteca Configuración Biblioteca General Ajuste preestablecido de sub…" at bounding box center [411, 212] width 823 height 425
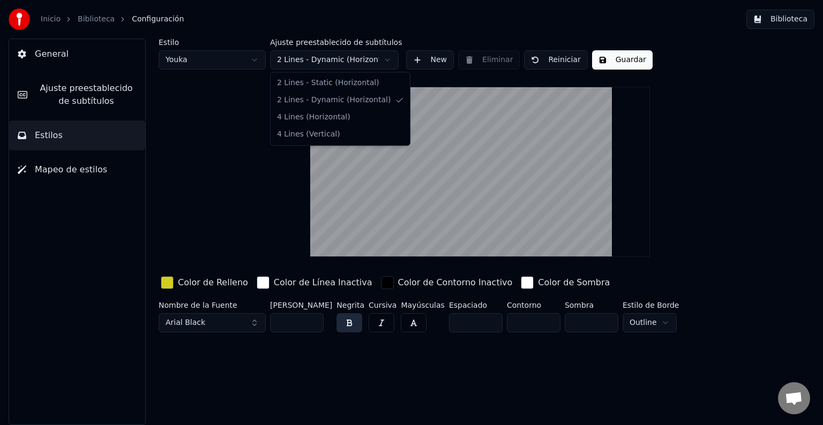
click at [386, 59] on html "Inicio Biblioteca Configuración Biblioteca General Ajuste preestablecido de sub…" at bounding box center [411, 212] width 823 height 425
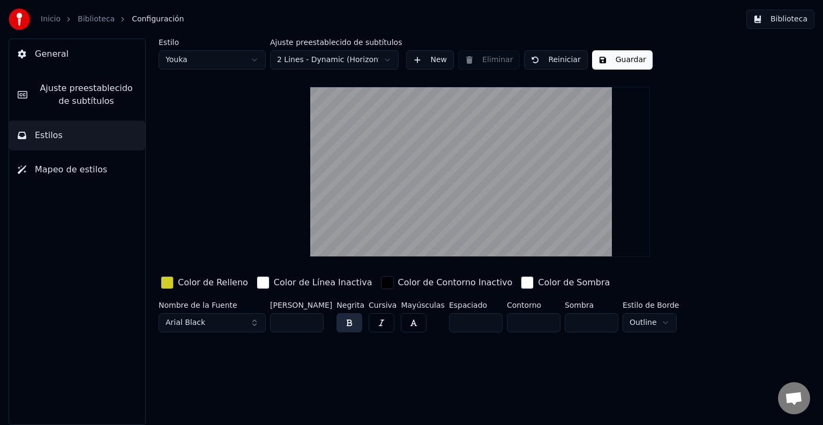
click at [281, 151] on html "Inicio Biblioteca Configuración Biblioteca General Ajuste preestablecido de sub…" at bounding box center [411, 212] width 823 height 425
click at [655, 321] on html "Inicio Biblioteca Configuración Biblioteca General Ajuste preestablecido de sub…" at bounding box center [411, 212] width 823 height 425
click at [282, 214] on div "Estilo Youka Ajuste preestablecido de subtítulos 2 Lines - Dynamic (Horizontal)…" at bounding box center [480, 188] width 643 height 298
click at [107, 96] on span "Ajuste preestablecido de subtítulos" at bounding box center [86, 95] width 101 height 26
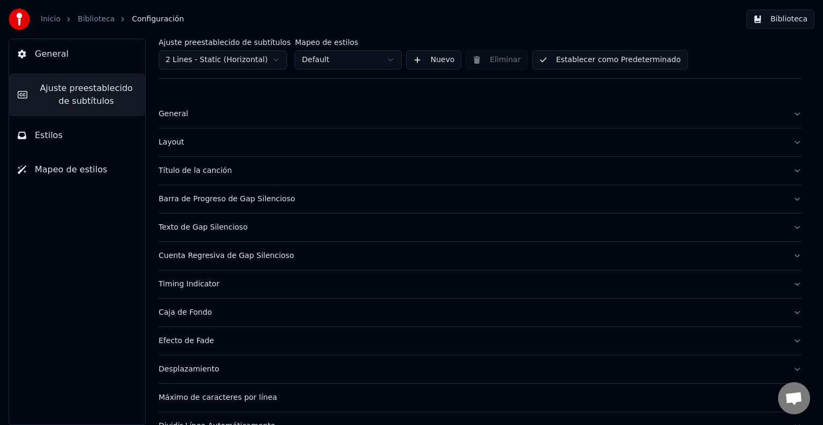
click at [784, 169] on button "Título de la canción" at bounding box center [480, 171] width 643 height 28
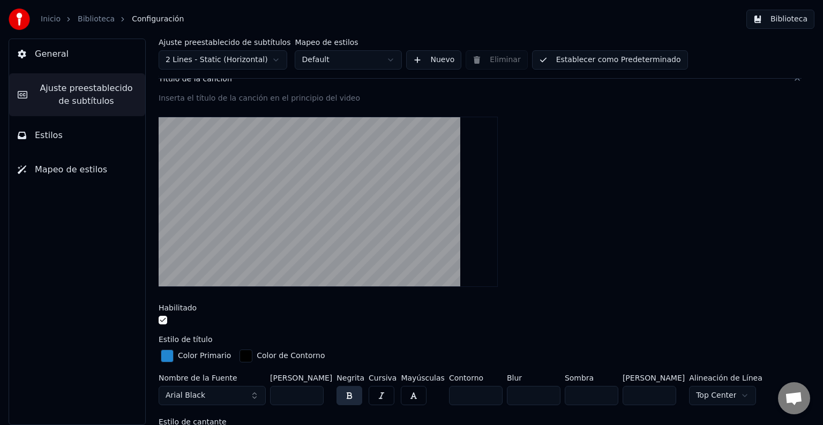
scroll to position [94, 0]
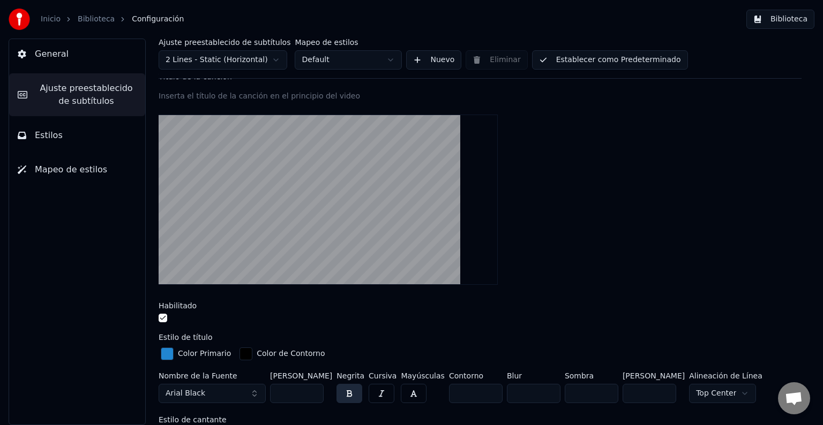
click at [164, 353] on div "button" at bounding box center [167, 354] width 13 height 13
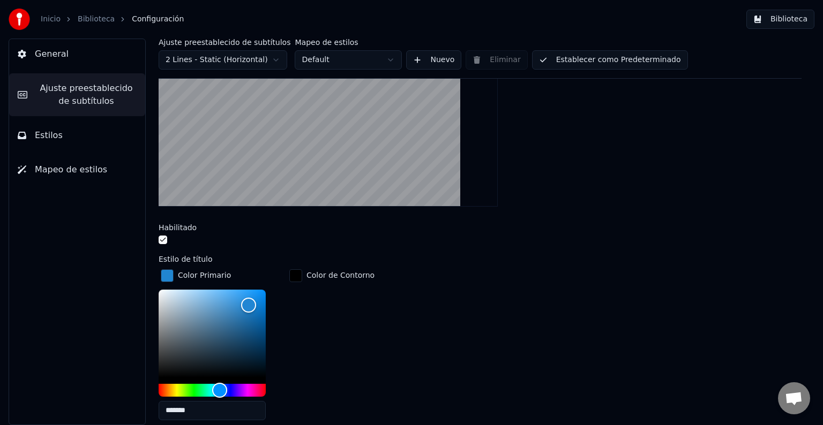
scroll to position [175, 0]
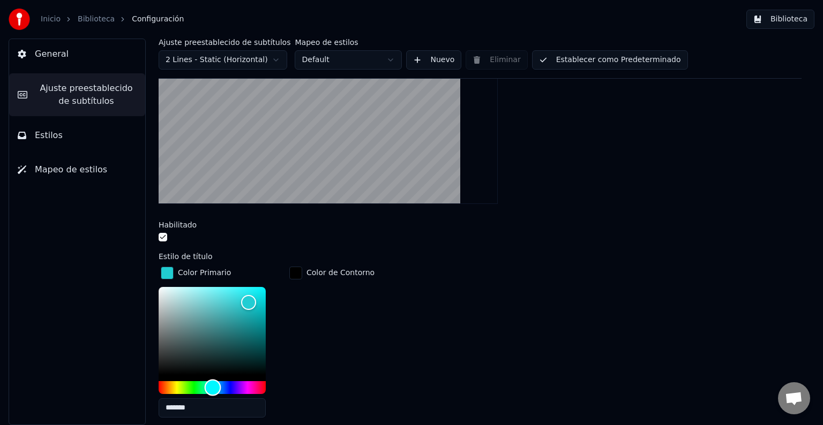
drag, startPoint x: 219, startPoint y: 386, endPoint x: 213, endPoint y: 386, distance: 6.4
click at [213, 386] on div "Hue" at bounding box center [213, 387] width 17 height 17
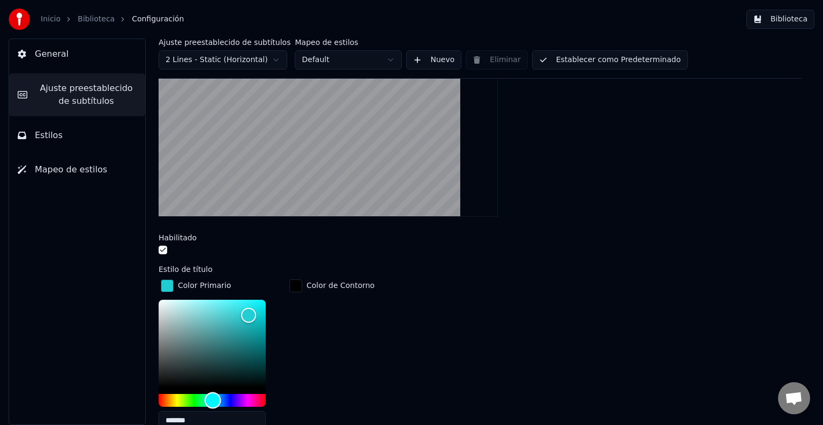
scroll to position [159, 0]
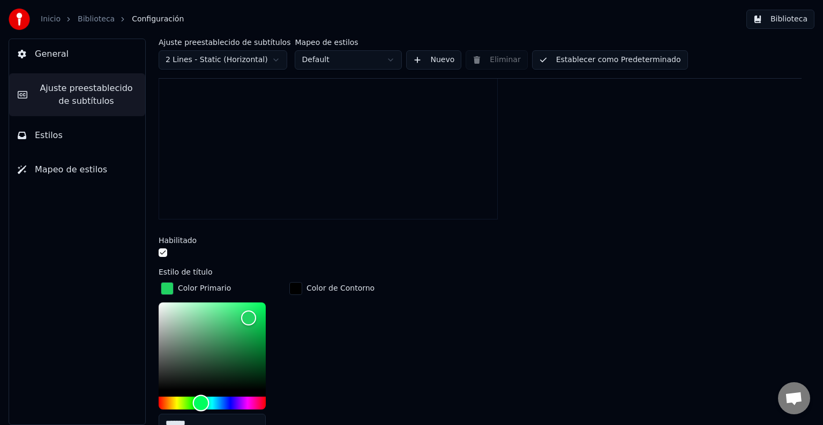
type input "*******"
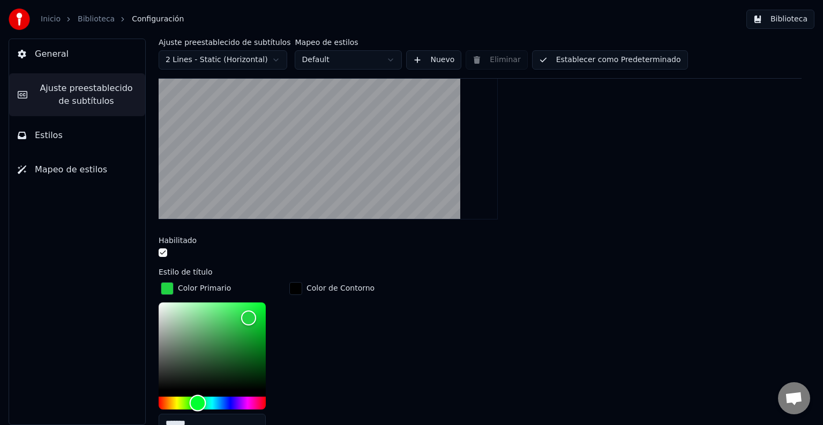
drag, startPoint x: 212, startPoint y: 399, endPoint x: 198, endPoint y: 400, distance: 14.5
click at [198, 400] on div "Hue" at bounding box center [198, 403] width 17 height 17
click at [600, 237] on div "Habilitado" at bounding box center [480, 240] width 643 height 7
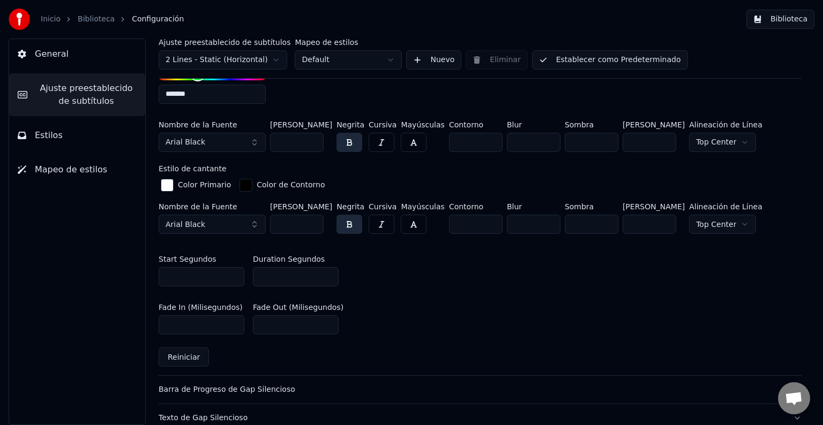
scroll to position [491, 0]
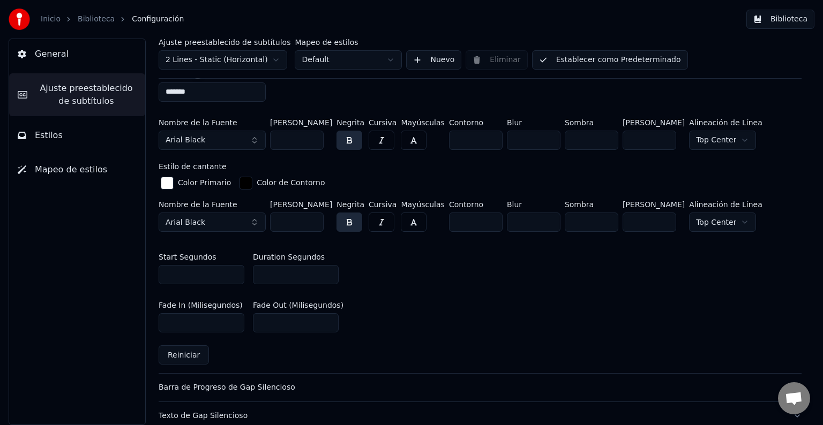
click at [282, 276] on input "*" at bounding box center [296, 274] width 86 height 19
click at [329, 269] on input "*" at bounding box center [296, 274] width 86 height 19
type input "*"
click at [329, 269] on input "*" at bounding box center [296, 274] width 86 height 19
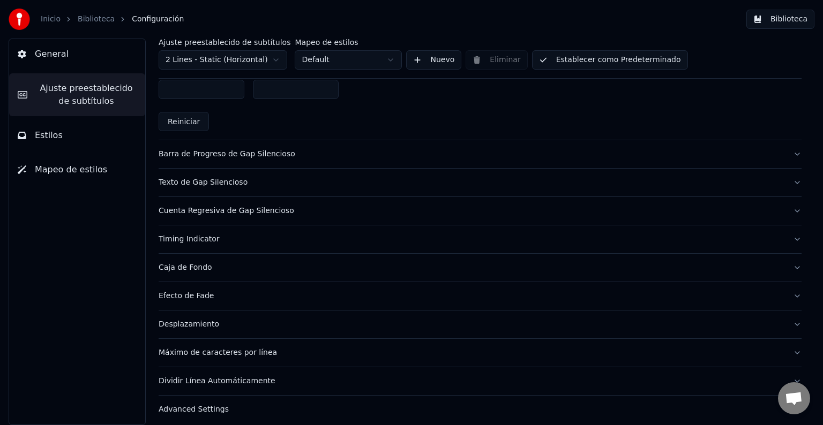
scroll to position [729, 0]
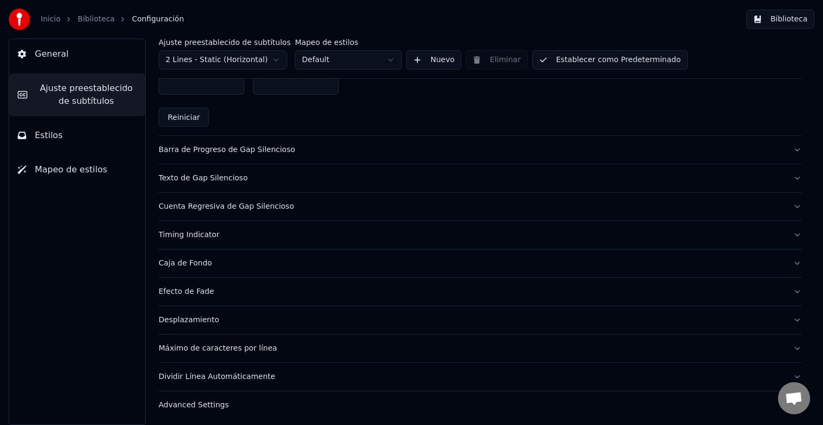
click at [786, 317] on button "Desplazamiento" at bounding box center [480, 320] width 643 height 28
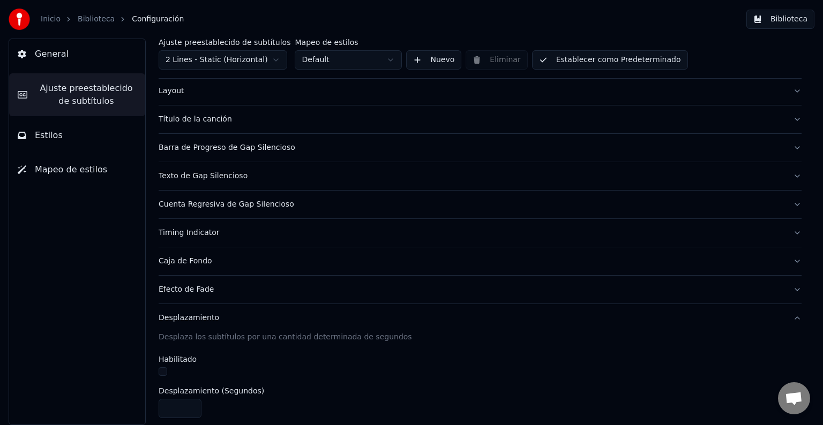
scroll to position [50, 0]
click at [786, 290] on button "Efecto de Fade" at bounding box center [480, 291] width 643 height 28
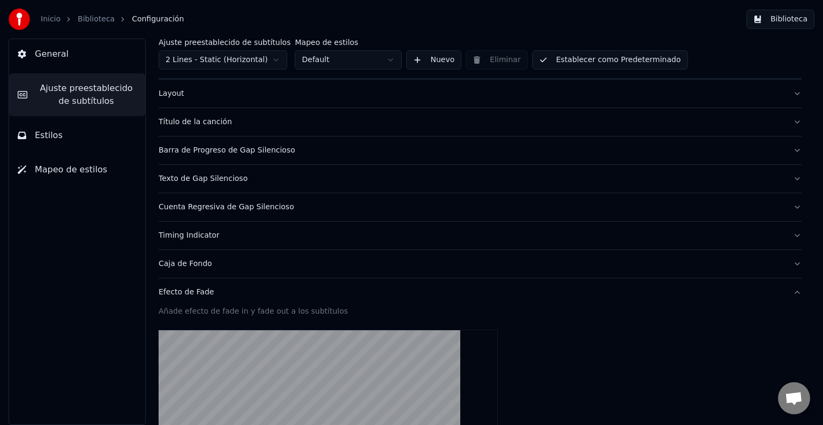
scroll to position [0, 0]
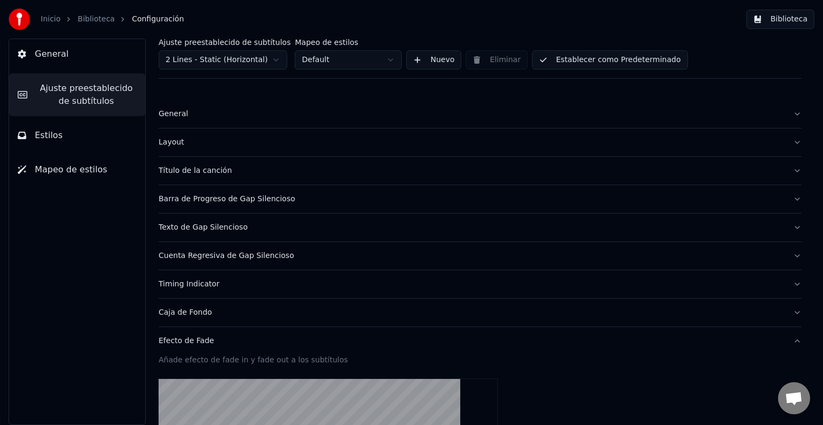
click at [784, 142] on button "Layout" at bounding box center [480, 143] width 643 height 28
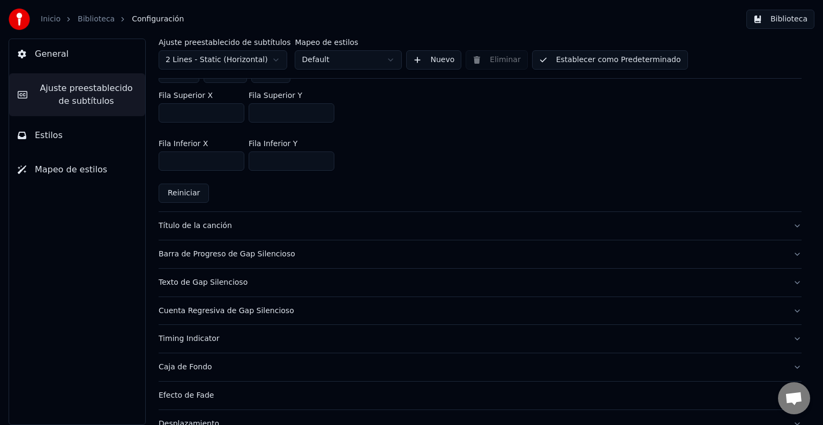
scroll to position [321, 0]
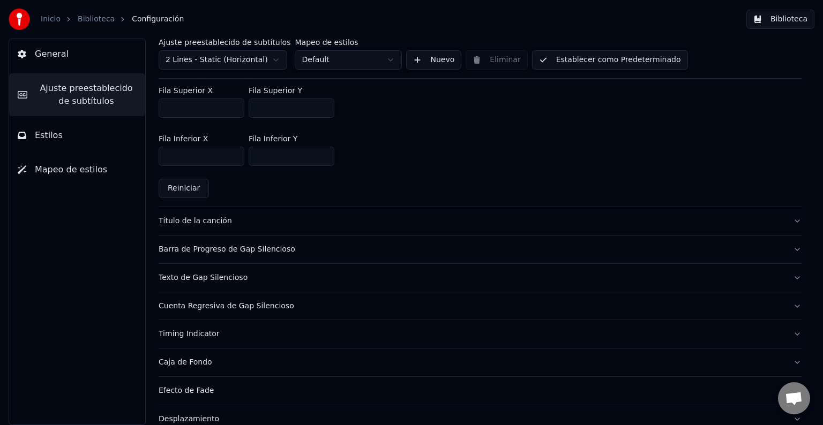
click at [784, 222] on button "Título de la canción" at bounding box center [480, 221] width 643 height 28
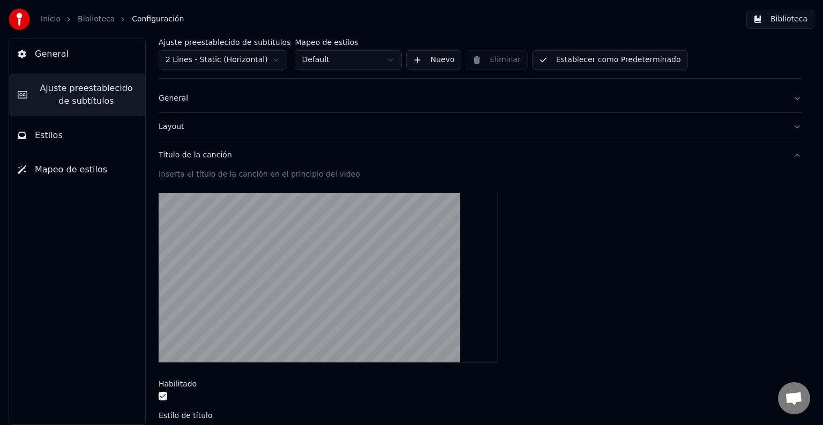
scroll to position [0, 0]
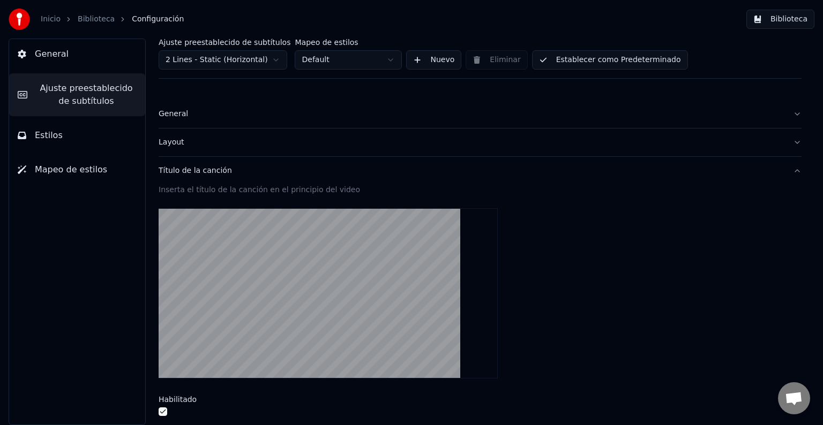
click at [785, 114] on button "General" at bounding box center [480, 114] width 643 height 28
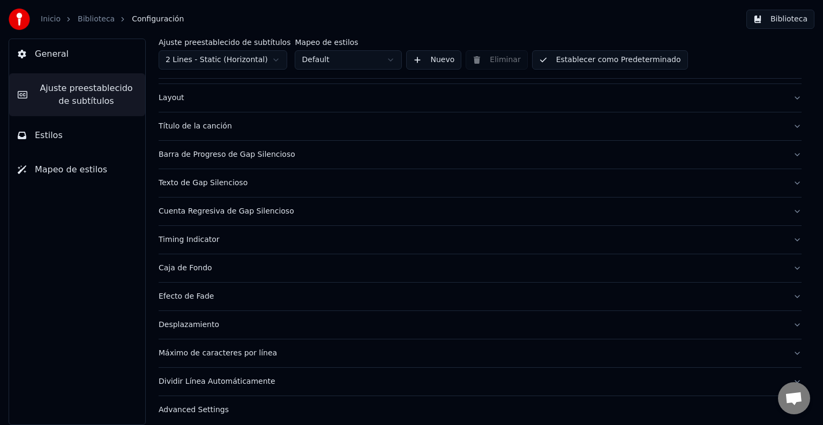
scroll to position [134, 0]
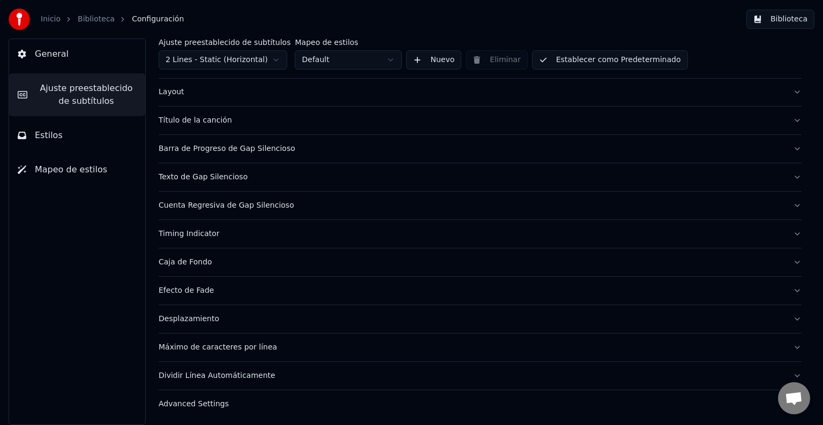
click at [185, 124] on div "Título de la canción" at bounding box center [472, 120] width 626 height 11
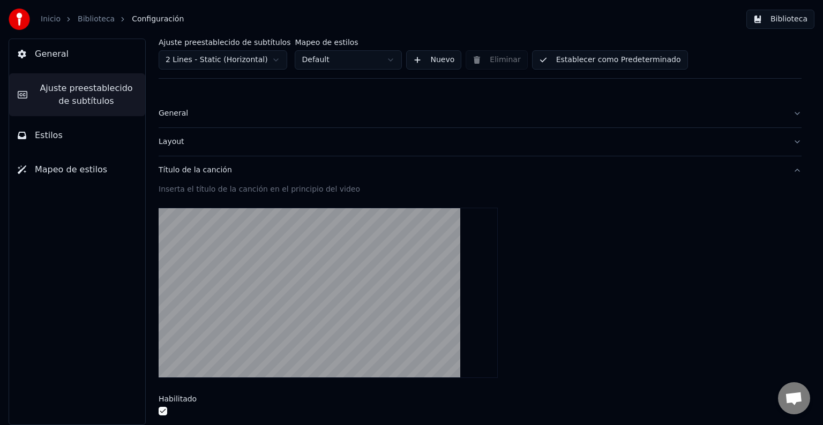
scroll to position [0, 0]
click at [627, 60] on button "Establecer como Predeterminado" at bounding box center [610, 59] width 156 height 19
click at [551, 60] on button "Establecer como Predeterminado" at bounding box center [610, 59] width 156 height 19
click at [89, 24] on link "Biblioteca" at bounding box center [96, 19] width 37 height 11
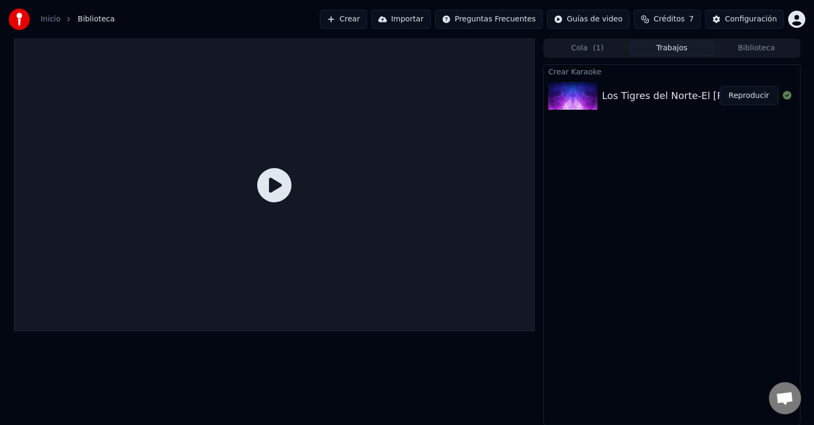
click at [753, 94] on button "Reproducir" at bounding box center [748, 95] width 59 height 19
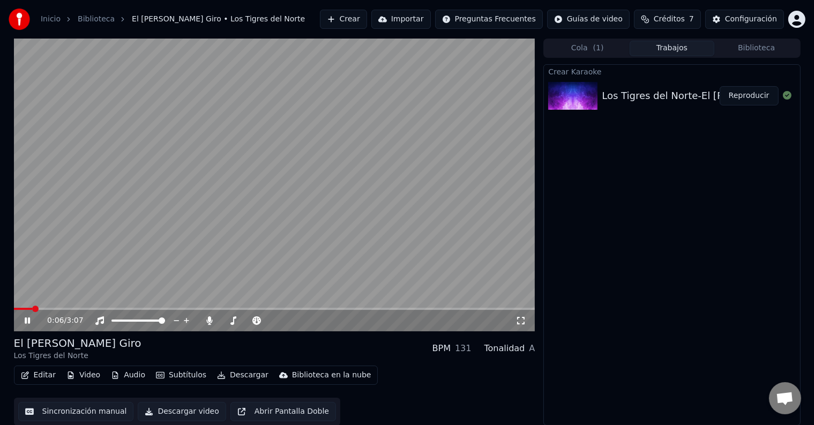
click at [26, 321] on icon at bounding box center [27, 321] width 5 height 6
click at [28, 321] on icon at bounding box center [27, 320] width 6 height 7
click at [28, 321] on icon at bounding box center [27, 321] width 5 height 6
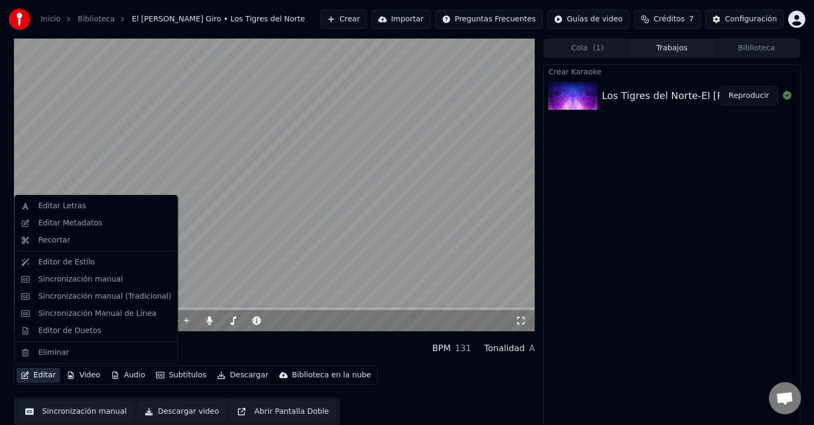
click at [49, 373] on button "Editar" at bounding box center [38, 375] width 43 height 15
click at [70, 261] on div "Editor de Estilo" at bounding box center [66, 262] width 57 height 11
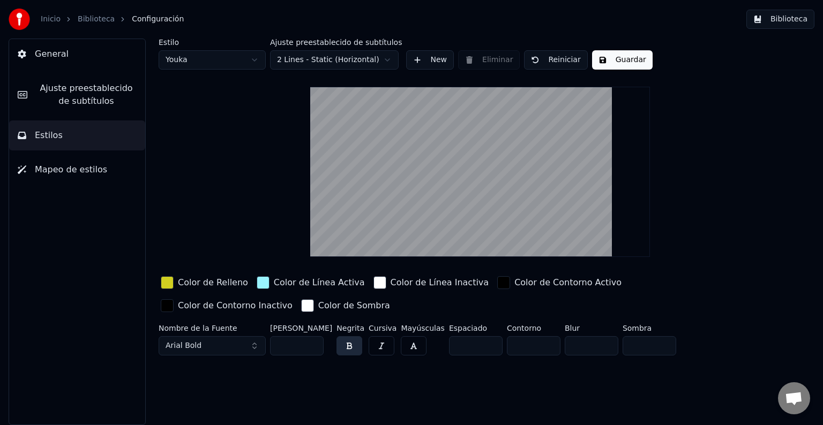
click at [98, 94] on span "Ajuste preestablecido de subtítulos" at bounding box center [86, 95] width 101 height 26
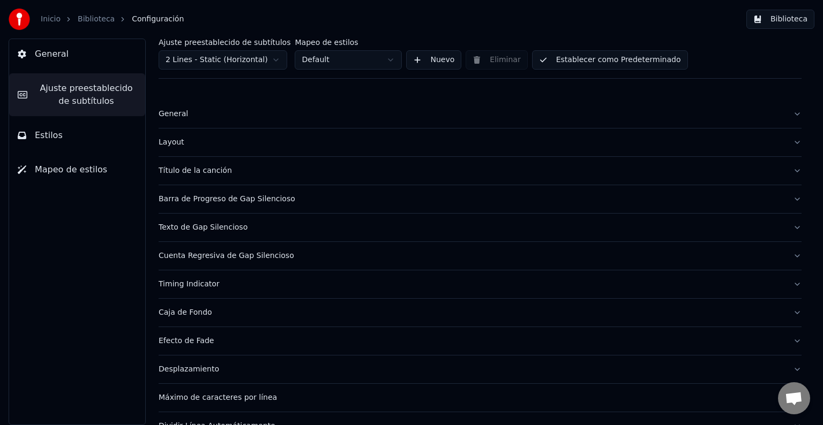
click at [186, 175] on div "Título de la canción" at bounding box center [472, 171] width 626 height 11
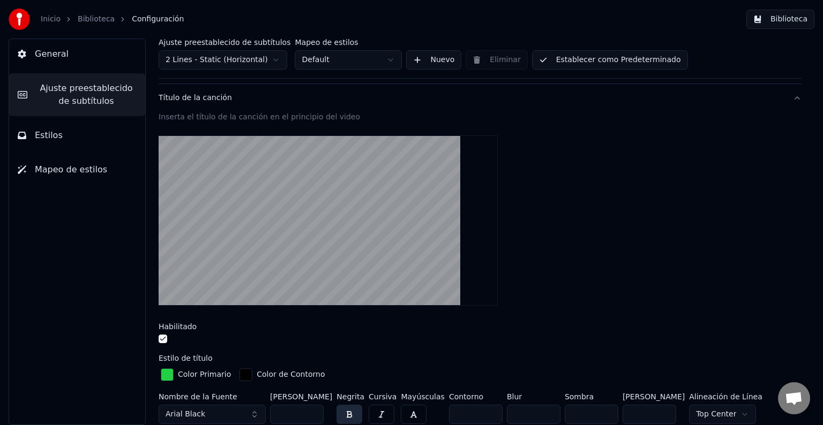
scroll to position [64, 0]
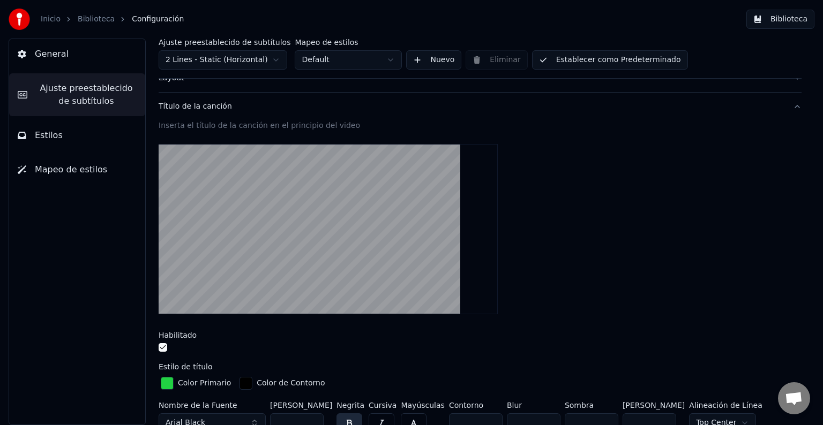
click at [320, 126] on div "Inserta el título de la canción en el principio del video" at bounding box center [480, 126] width 643 height 11
click at [344, 126] on div "Inserta el título de la canción en el principio del video" at bounding box center [480, 126] width 643 height 11
click at [298, 124] on div "Inserta el título de la canción en el principio del video" at bounding box center [480, 126] width 643 height 11
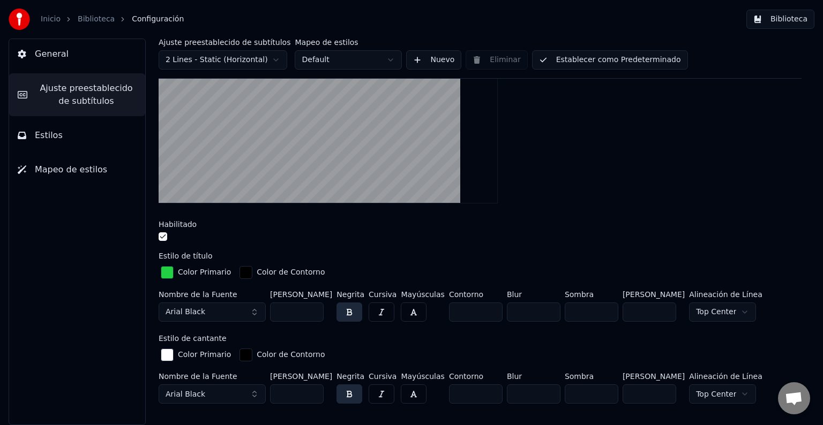
scroll to position [181, 0]
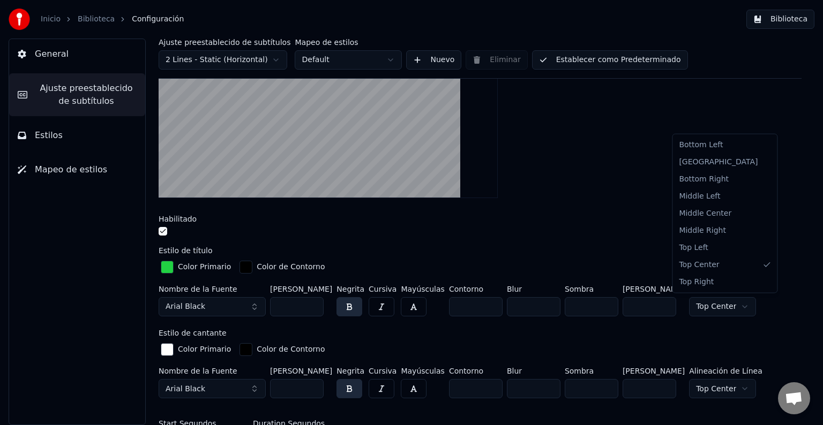
click at [725, 308] on html "Inicio Biblioteca Configuración Biblioteca General Ajuste preestablecido de sub…" at bounding box center [411, 212] width 823 height 425
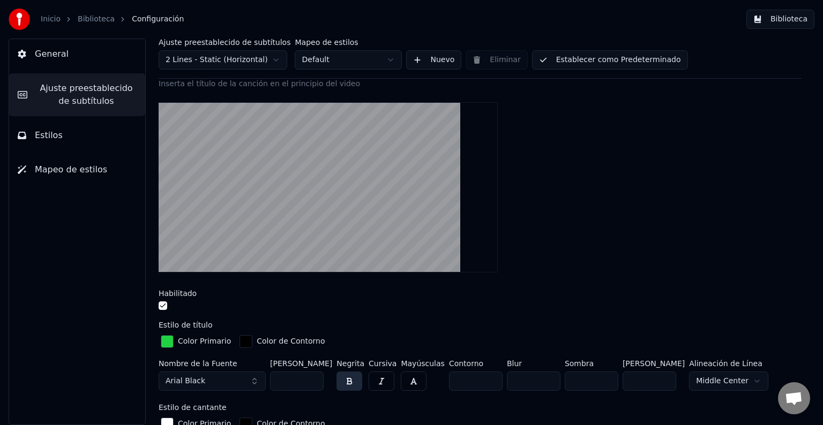
scroll to position [107, 0]
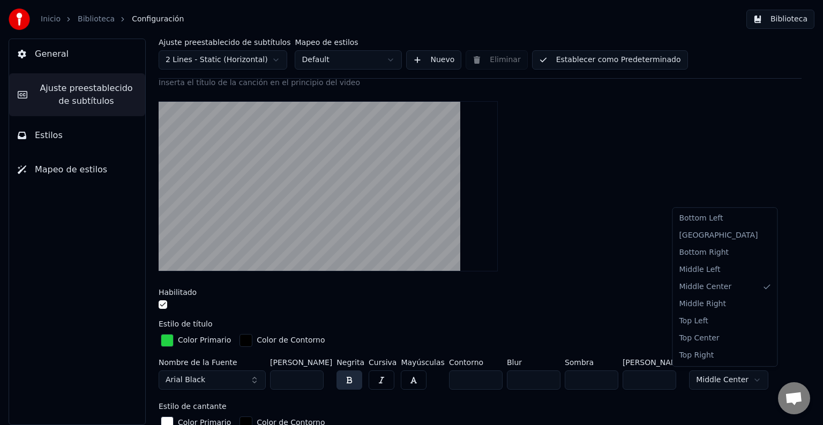
click at [731, 379] on html "Inicio Biblioteca Configuración Biblioteca General Ajuste preestablecido de sub…" at bounding box center [411, 212] width 823 height 425
click at [733, 379] on html "Inicio Biblioteca Configuración Biblioteca General Ajuste preestablecido de sub…" at bounding box center [411, 212] width 823 height 425
click at [719, 379] on html "Inicio Biblioteca Configuración Biblioteca General Ajuste preestablecido de sub…" at bounding box center [411, 212] width 823 height 425
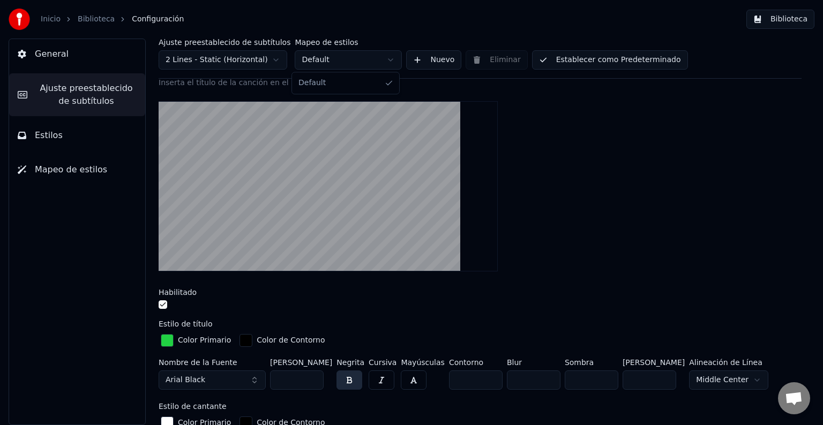
click at [390, 59] on html "Inicio Biblioteca Configuración Biblioteca General Ajuste preestablecido de sub…" at bounding box center [411, 212] width 823 height 425
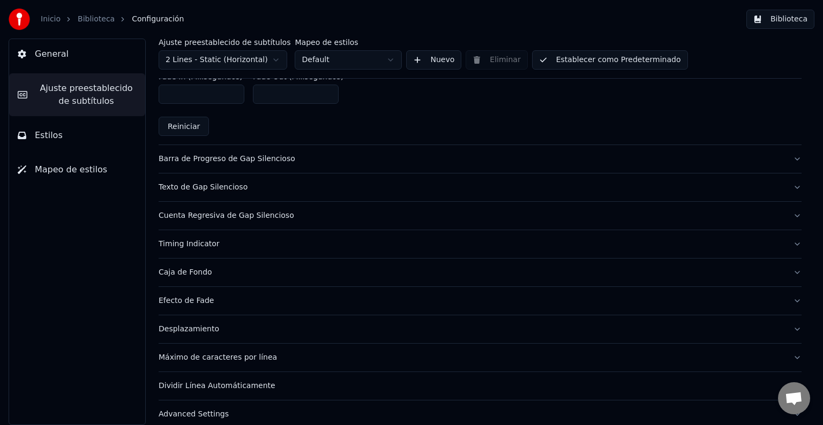
scroll to position [585, 0]
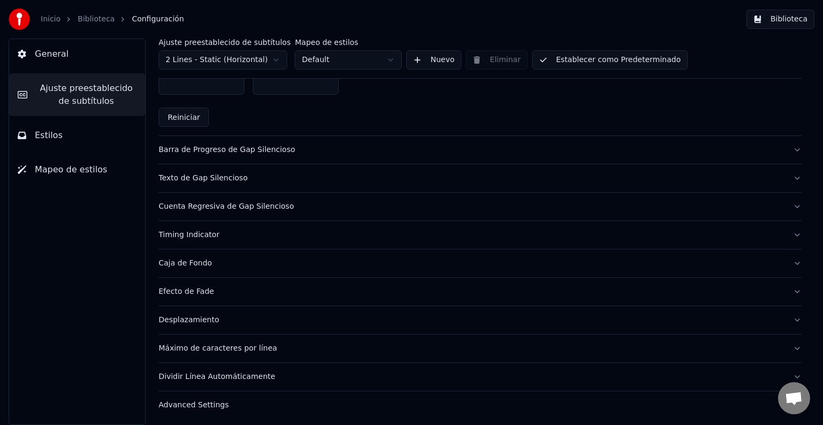
click at [207, 403] on div "Advanced Settings" at bounding box center [472, 405] width 626 height 11
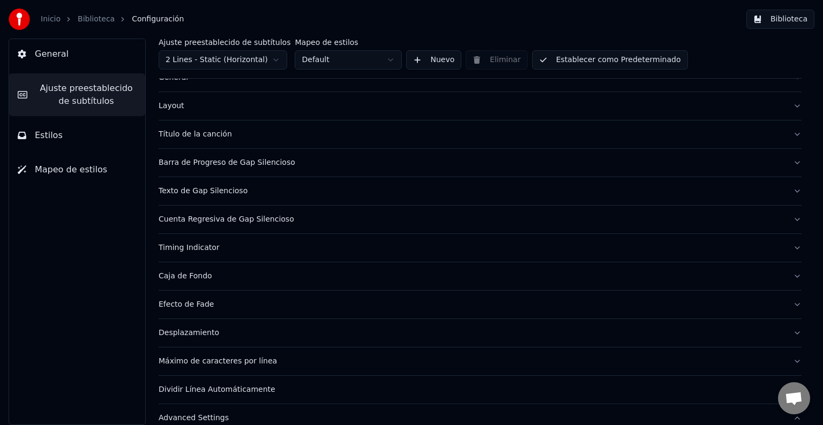
scroll to position [0, 0]
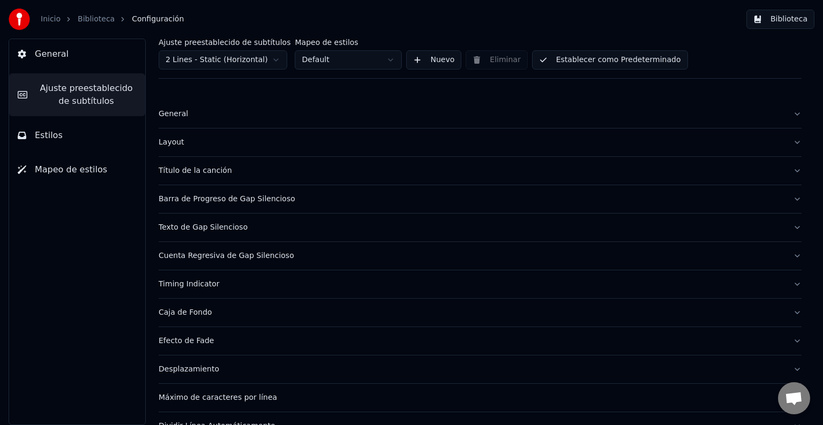
click at [783, 165] on button "Título de la canción" at bounding box center [480, 171] width 643 height 28
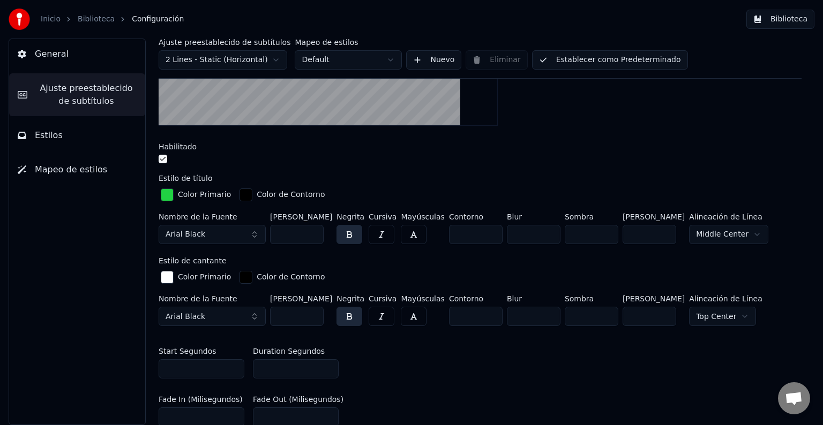
scroll to position [253, 0]
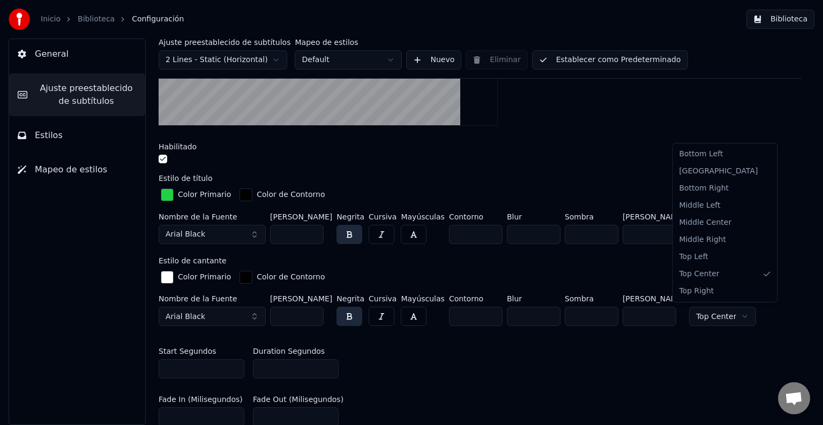
click at [724, 311] on html "Inicio Biblioteca Configuración Biblioteca General Ajuste preestablecido de sub…" at bounding box center [411, 212] width 823 height 425
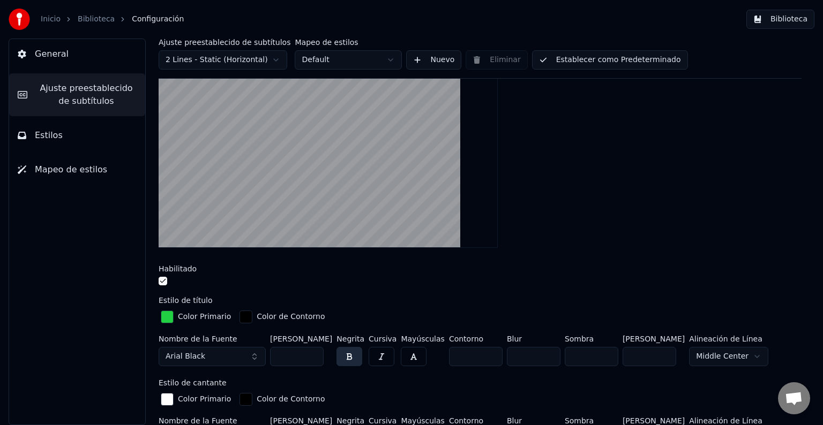
scroll to position [132, 0]
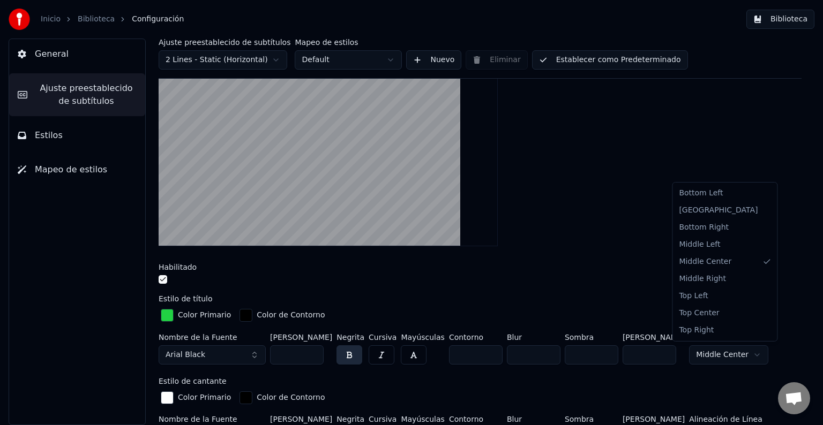
click at [736, 349] on html "Inicio Biblioteca Configuración Biblioteca General Ajuste preestablecido de sub…" at bounding box center [411, 212] width 823 height 425
click at [721, 351] on html "Inicio Biblioteca Configuración Biblioteca General Ajuste preestablecido de sub…" at bounding box center [411, 212] width 823 height 425
click at [725, 351] on html "Inicio Biblioteca Configuración Biblioteca General Ajuste preestablecido de sub…" at bounding box center [411, 212] width 823 height 425
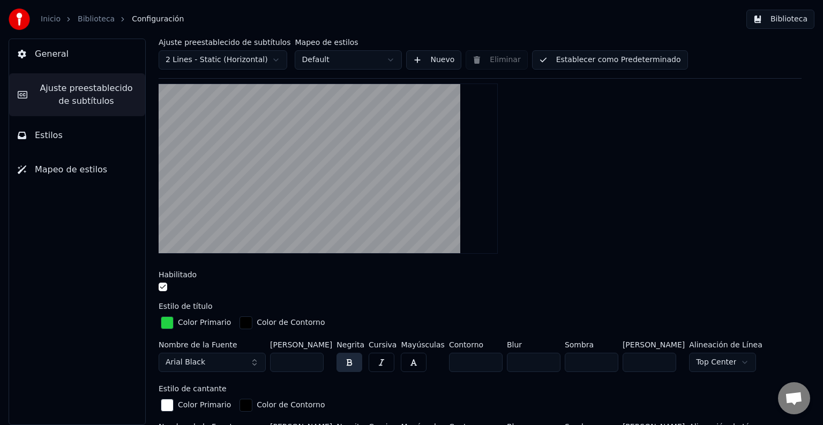
scroll to position [123, 0]
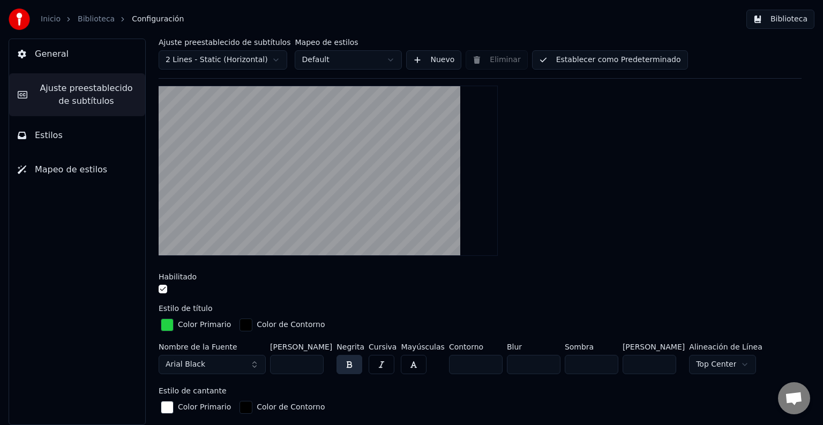
click at [643, 364] on input "***" at bounding box center [649, 364] width 54 height 19
type input "***"
click at [669, 296] on div "Inserta el título de la canción en el principio del video Habilitado Estilo de …" at bounding box center [480, 330] width 643 height 536
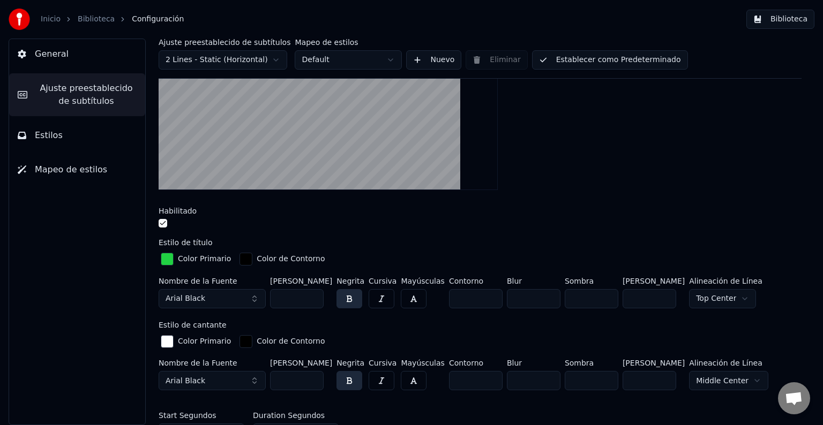
scroll to position [199, 0]
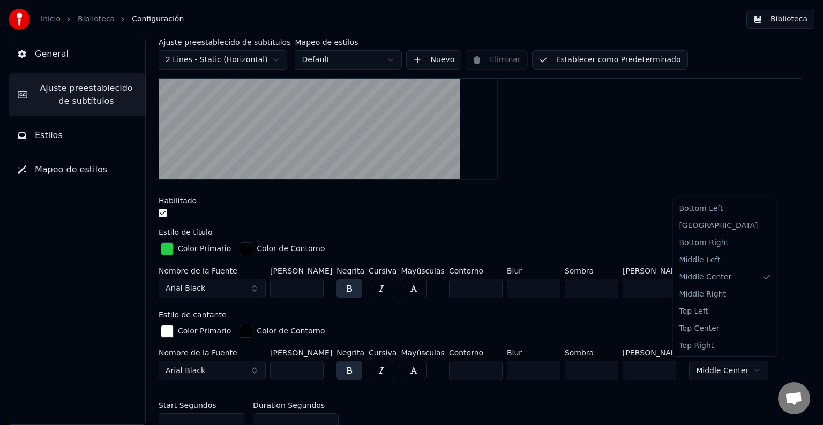
click at [736, 365] on html "Inicio Biblioteca Configuración Biblioteca General Ajuste preestablecido de sub…" at bounding box center [411, 212] width 823 height 425
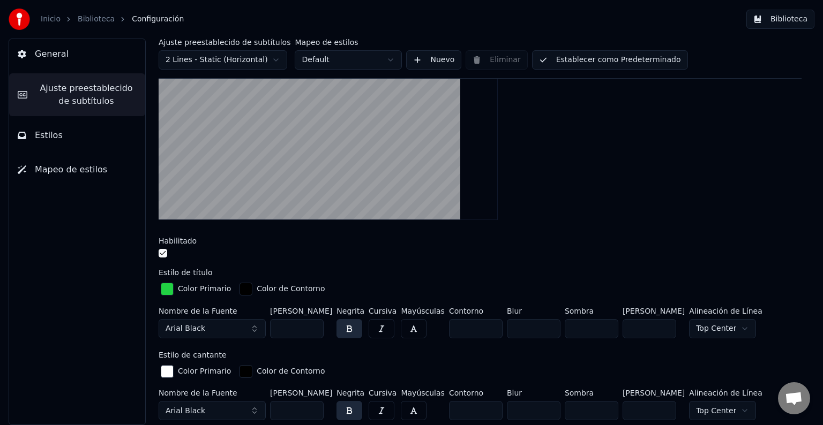
scroll to position [161, 0]
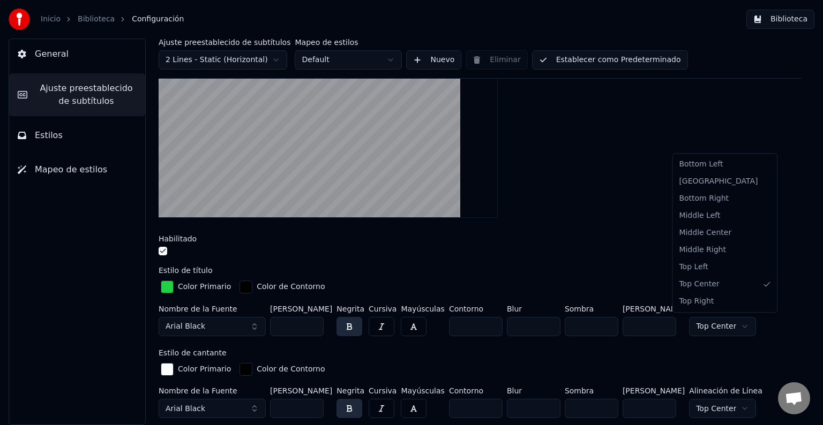
click at [726, 324] on html "Inicio Biblioteca Configuración Biblioteca General Ajuste preestablecido de sub…" at bounding box center [411, 212] width 823 height 425
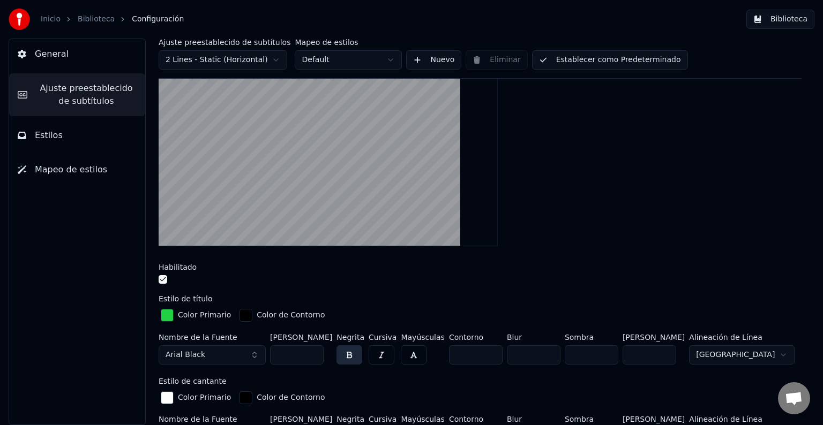
scroll to position [137, 0]
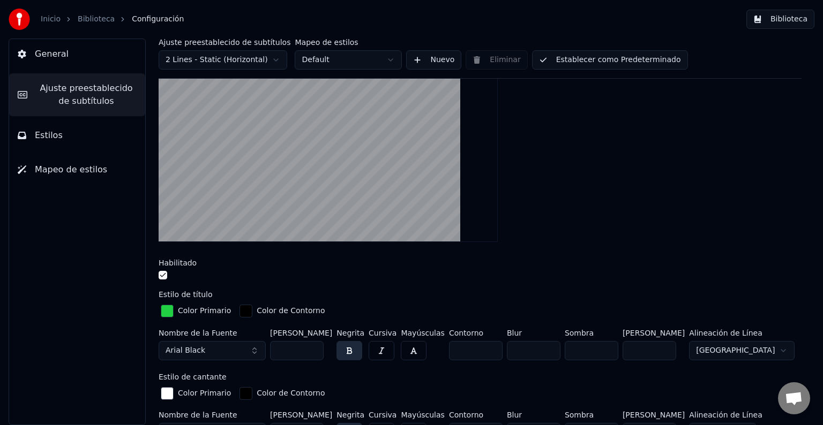
click at [727, 351] on html "Inicio Biblioteca Configuración Biblioteca General Ajuste preestablecido de sub…" at bounding box center [411, 212] width 823 height 425
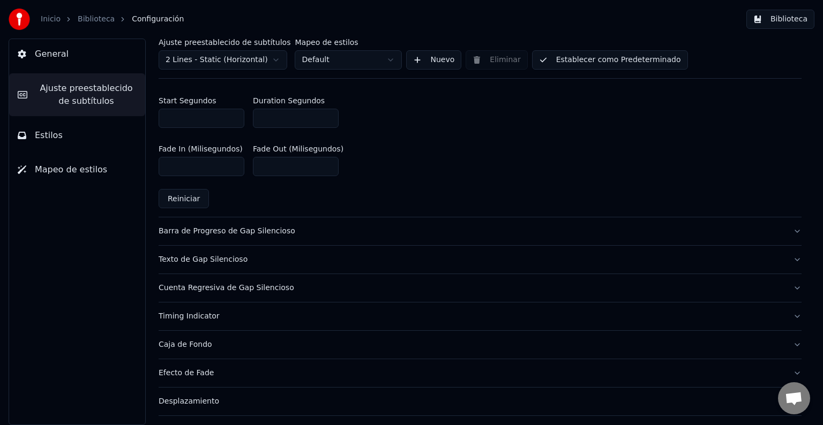
scroll to position [585, 0]
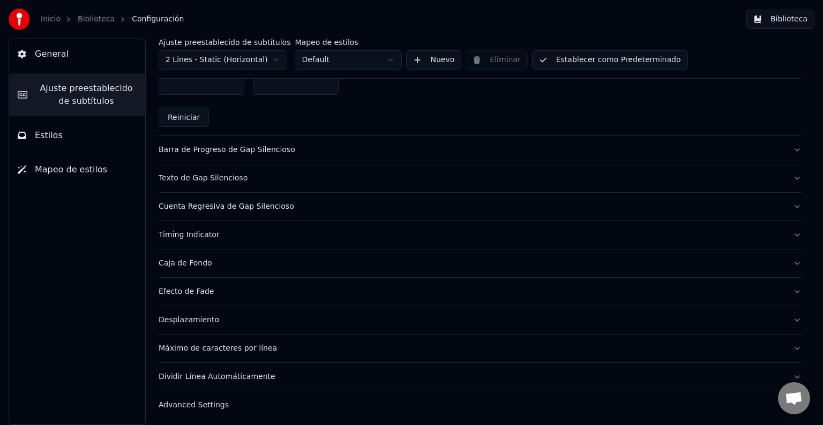
click at [104, 108] on button "Ajuste preestablecido de subtítulos" at bounding box center [77, 94] width 136 height 43
click at [77, 135] on button "Estilos" at bounding box center [77, 136] width 136 height 30
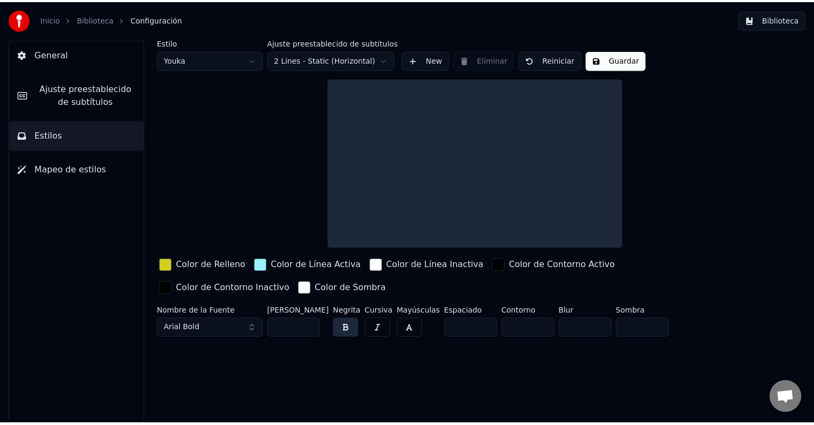
scroll to position [0, 0]
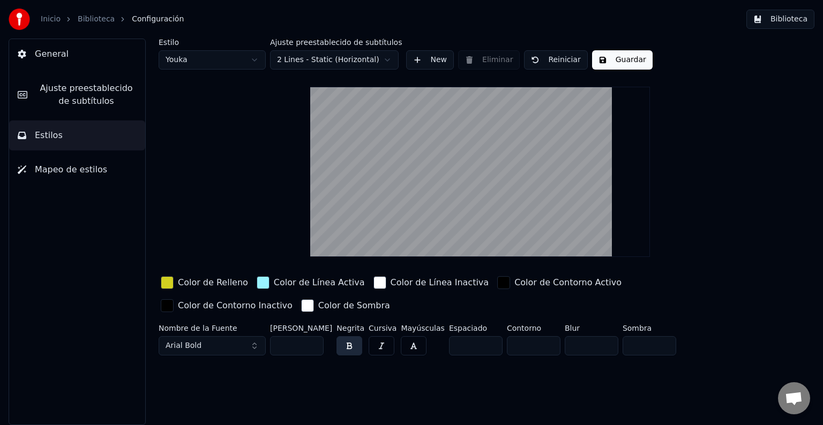
click at [67, 183] on button "Mapeo de estilos" at bounding box center [77, 170] width 136 height 30
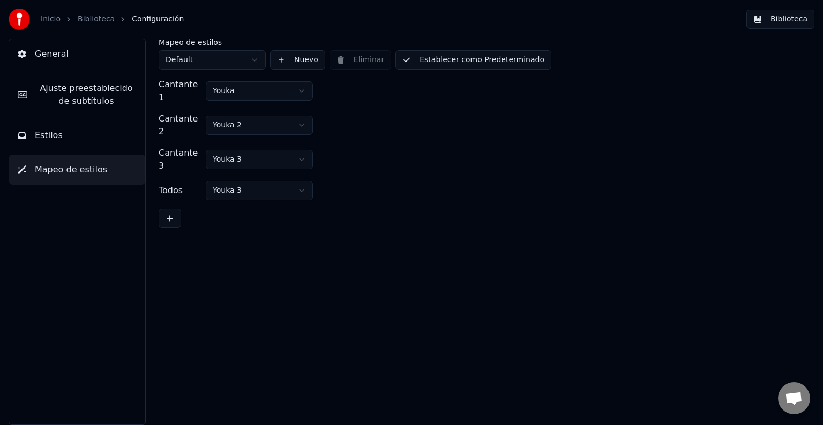
click at [49, 55] on span "General" at bounding box center [52, 54] width 34 height 13
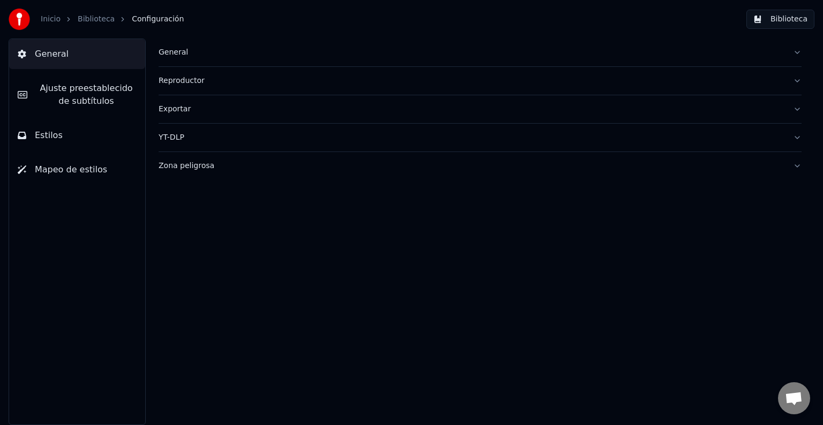
click at [782, 24] on button "Biblioteca" at bounding box center [780, 19] width 68 height 19
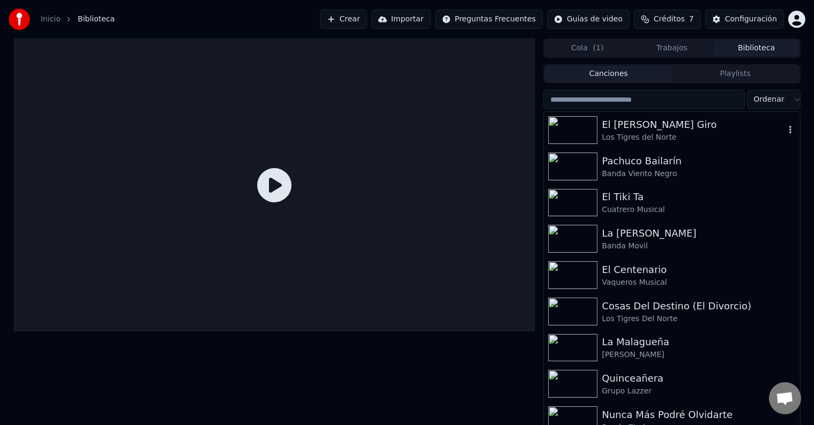
click at [634, 121] on div "El [PERSON_NAME] Giro" at bounding box center [693, 124] width 183 height 15
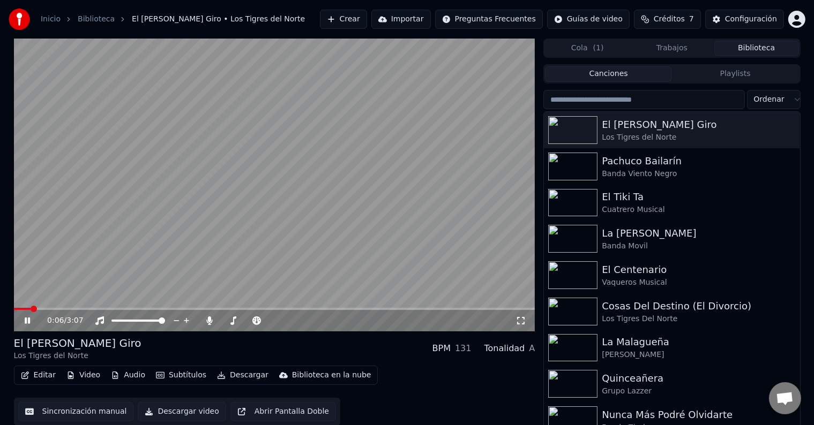
click at [94, 307] on video at bounding box center [274, 185] width 521 height 293
click at [26, 324] on icon at bounding box center [27, 320] width 6 height 7
click at [26, 324] on icon at bounding box center [27, 321] width 5 height 6
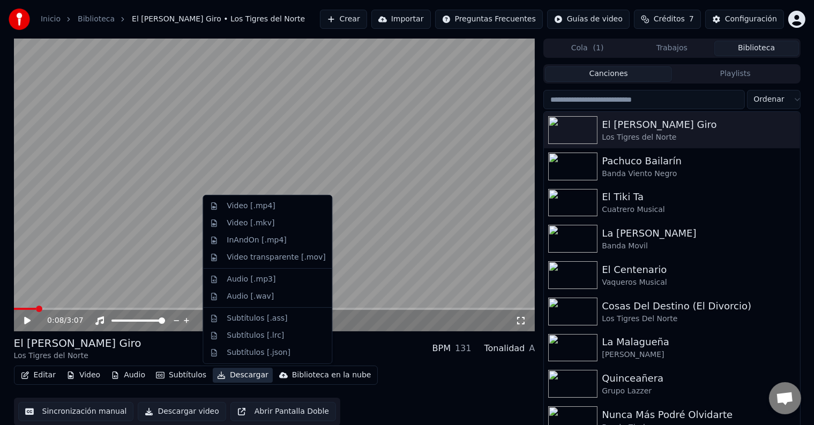
click at [223, 376] on button "Descargar" at bounding box center [243, 375] width 60 height 15
click at [258, 208] on div "Video [.mp4]" at bounding box center [251, 206] width 48 height 11
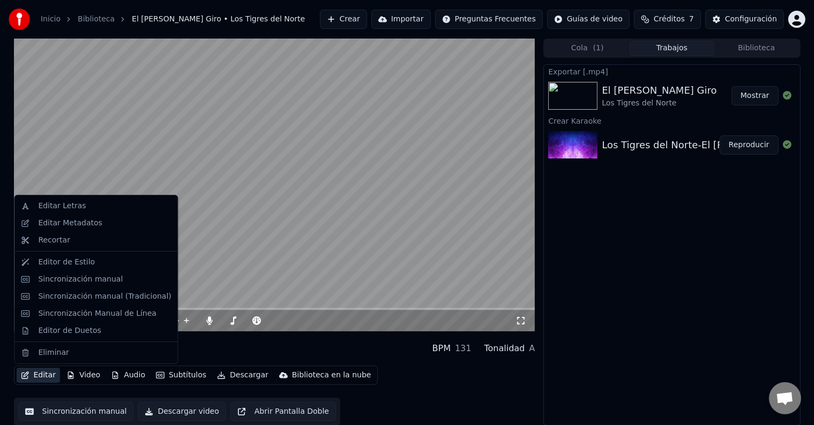
click at [47, 379] on button "Editar" at bounding box center [38, 375] width 43 height 15
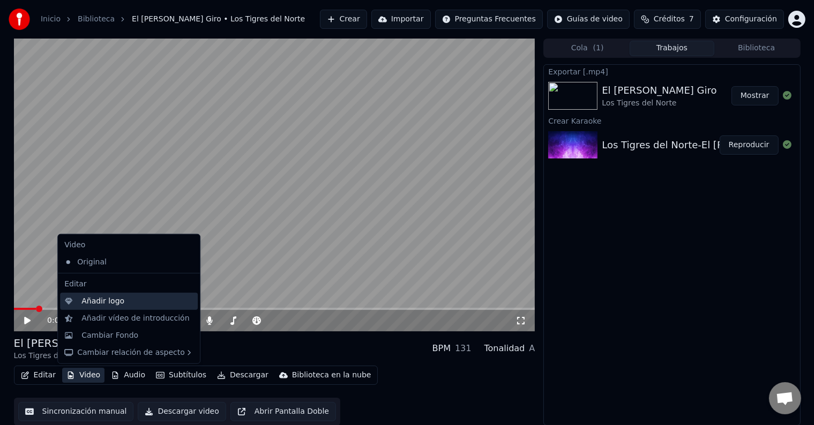
click at [107, 298] on div "Añadir logo" at bounding box center [102, 301] width 43 height 11
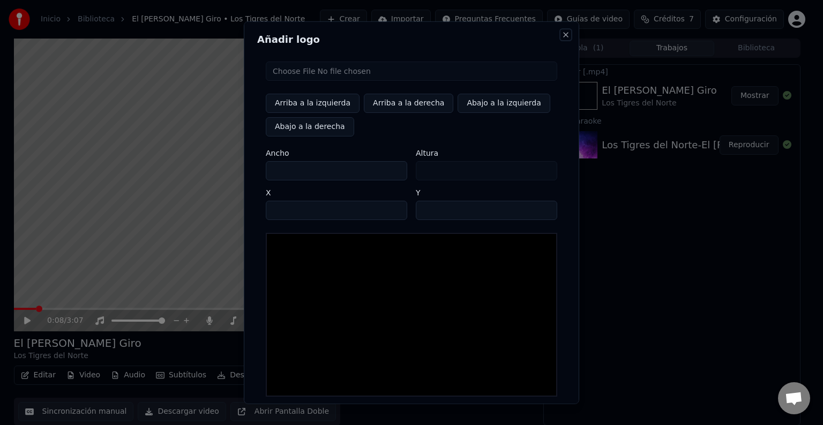
click at [564, 33] on button "Close" at bounding box center [565, 35] width 9 height 9
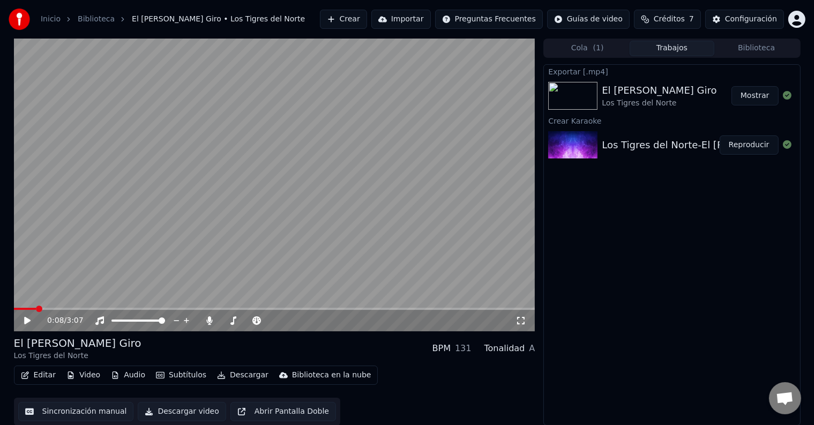
click at [180, 377] on button "Subtítulos" at bounding box center [181, 375] width 59 height 15
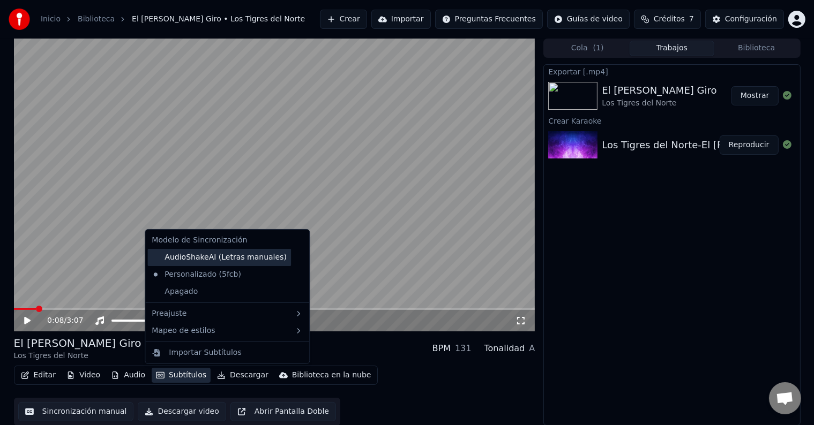
click at [158, 258] on div "AudioShakeAI (Letras manuales)" at bounding box center [219, 257] width 144 height 17
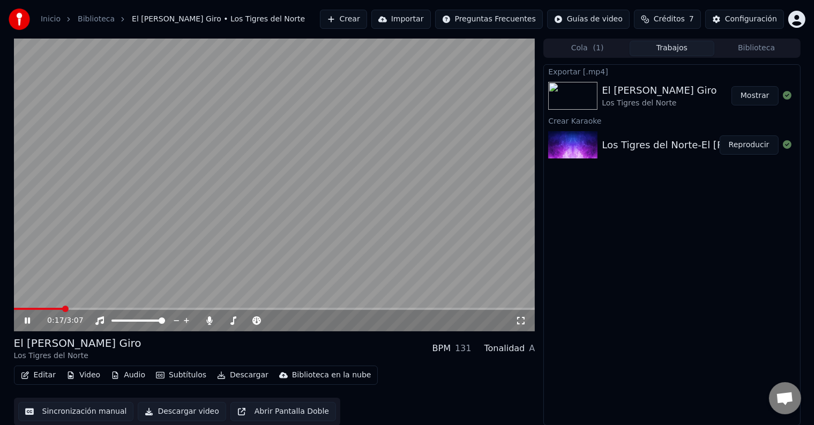
click at [25, 319] on icon at bounding box center [27, 321] width 5 height 6
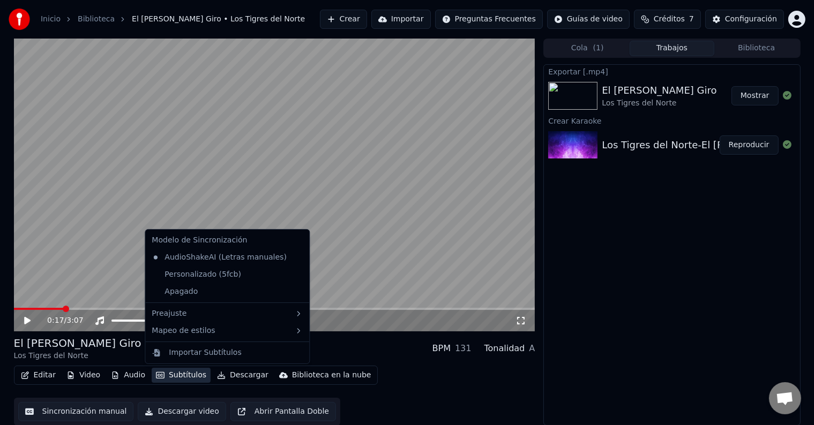
click at [163, 378] on button "Subtítulos" at bounding box center [181, 375] width 59 height 15
click at [177, 274] on div "Personalizado (5fcb)" at bounding box center [196, 274] width 98 height 17
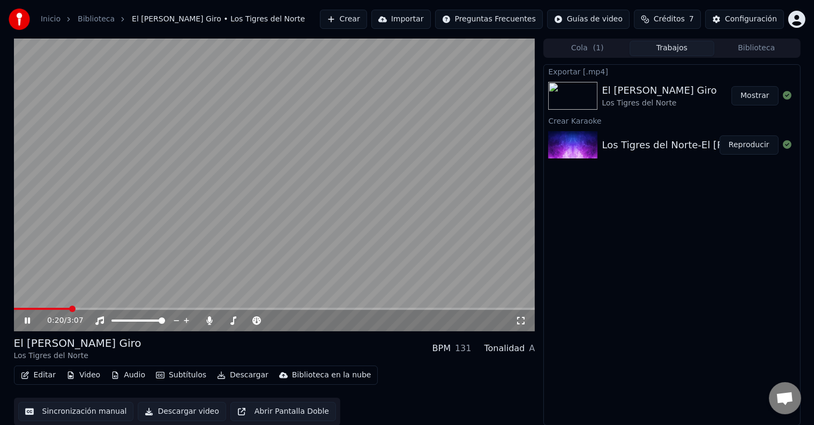
click at [28, 319] on icon at bounding box center [27, 321] width 5 height 6
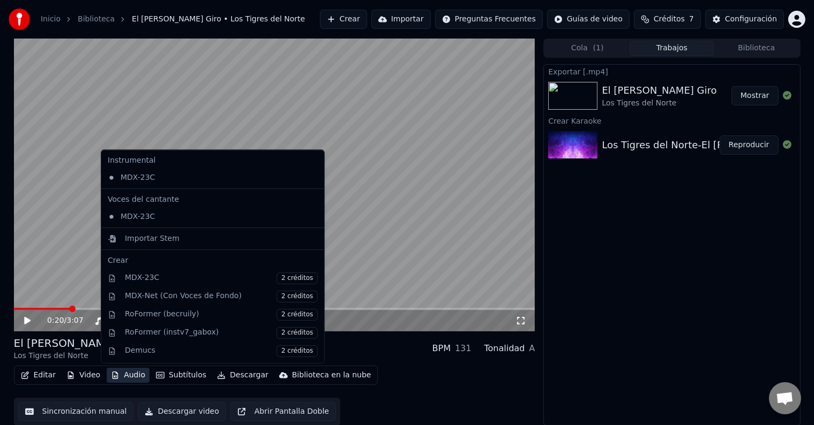
click at [133, 374] on button "Audio" at bounding box center [128, 375] width 43 height 15
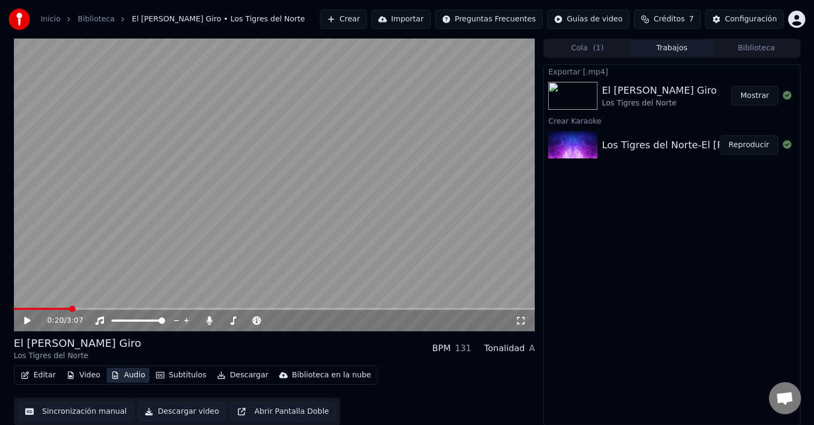
click at [133, 374] on button "Audio" at bounding box center [128, 375] width 43 height 15
